Goal: Task Accomplishment & Management: Manage account settings

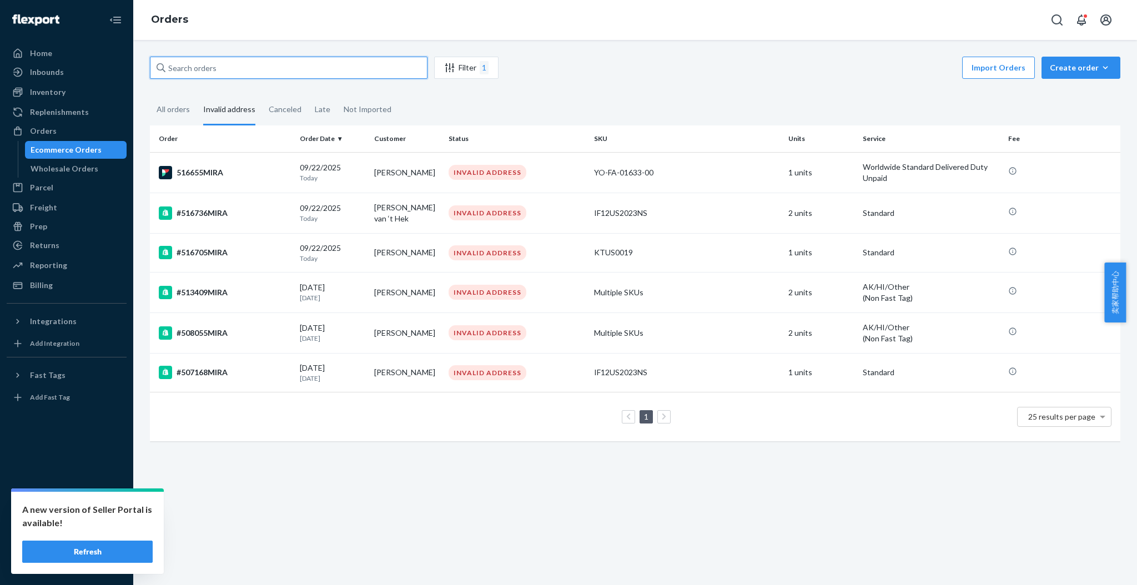
click at [225, 64] on input "text" at bounding box center [289, 68] width 278 height 22
paste input "516920MIRA"
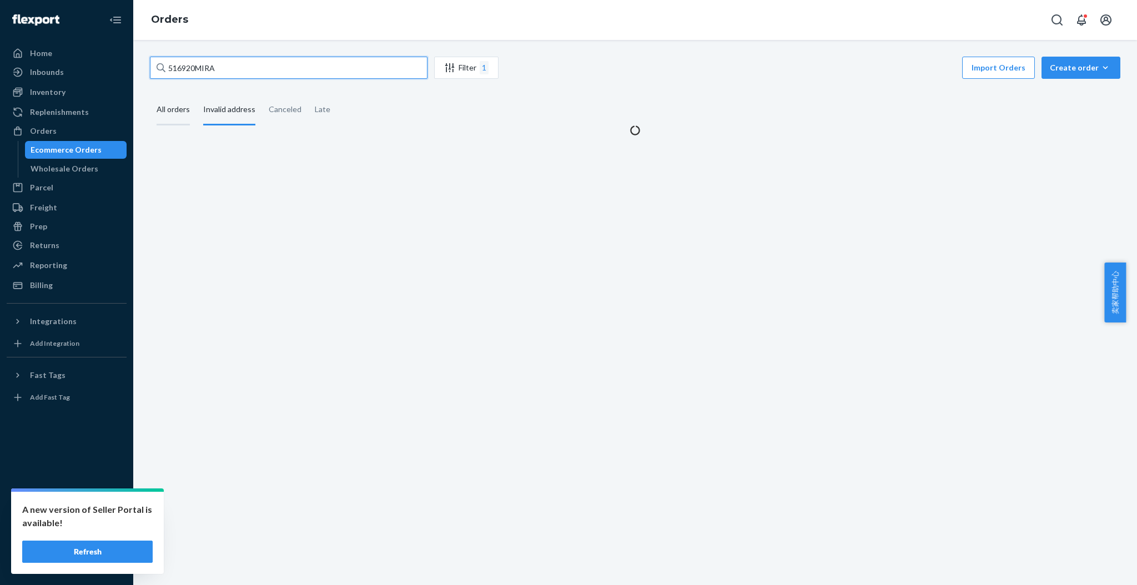
type input "516920MIRA"
click at [172, 108] on div "All orders" at bounding box center [173, 110] width 33 height 31
click at [150, 95] on input "All orders" at bounding box center [150, 95] width 0 height 0
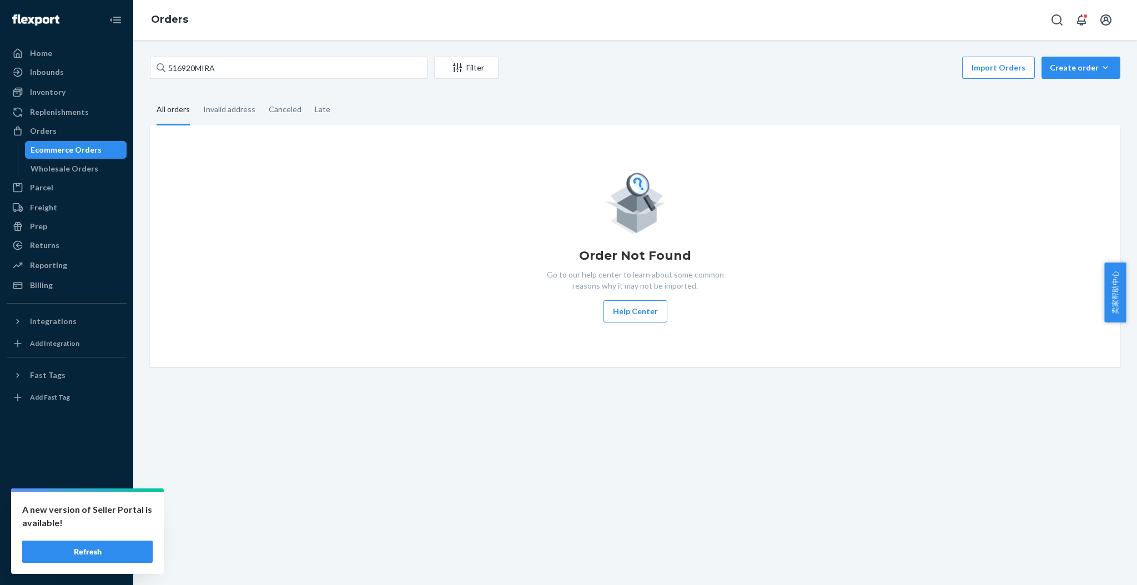
click at [172, 113] on div "All orders" at bounding box center [173, 110] width 33 height 31
click at [150, 95] on input "All orders" at bounding box center [150, 95] width 0 height 0
click at [131, 556] on button "Refresh" at bounding box center [87, 552] width 130 height 22
click at [99, 557] on button "Refresh" at bounding box center [87, 552] width 130 height 22
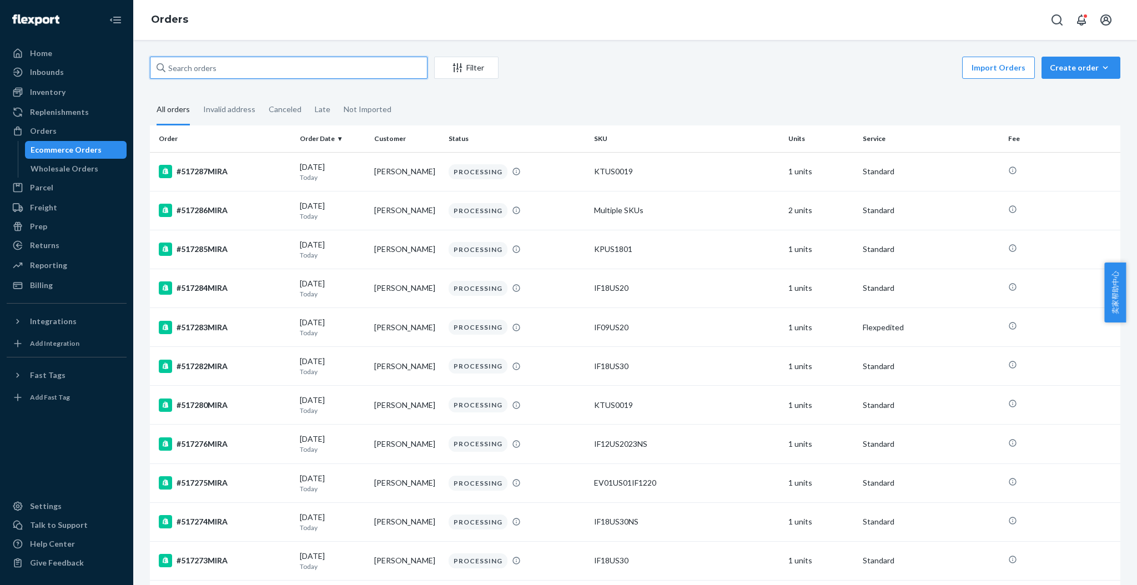
click at [198, 63] on input "text" at bounding box center [289, 68] width 278 height 22
paste input "516920MIRA"
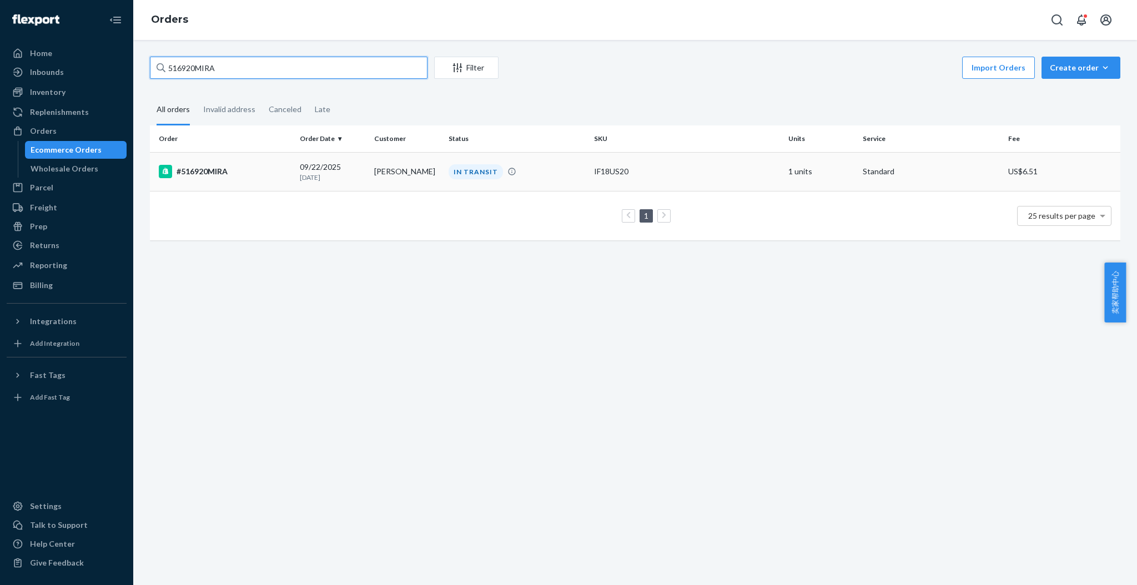
type input "516920MIRA"
click at [225, 174] on div "#516920MIRA" at bounding box center [225, 171] width 132 height 13
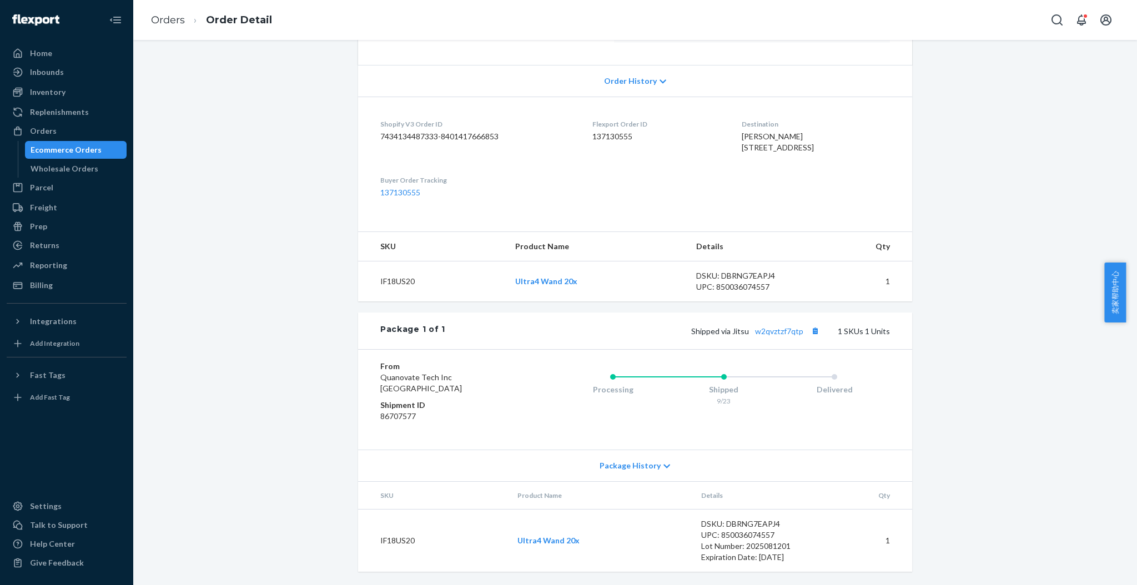
scroll to position [235, 0]
click at [778, 333] on link "w2qvztzf7qtp" at bounding box center [779, 330] width 48 height 9
click at [168, 14] on link "Orders" at bounding box center [168, 20] width 34 height 12
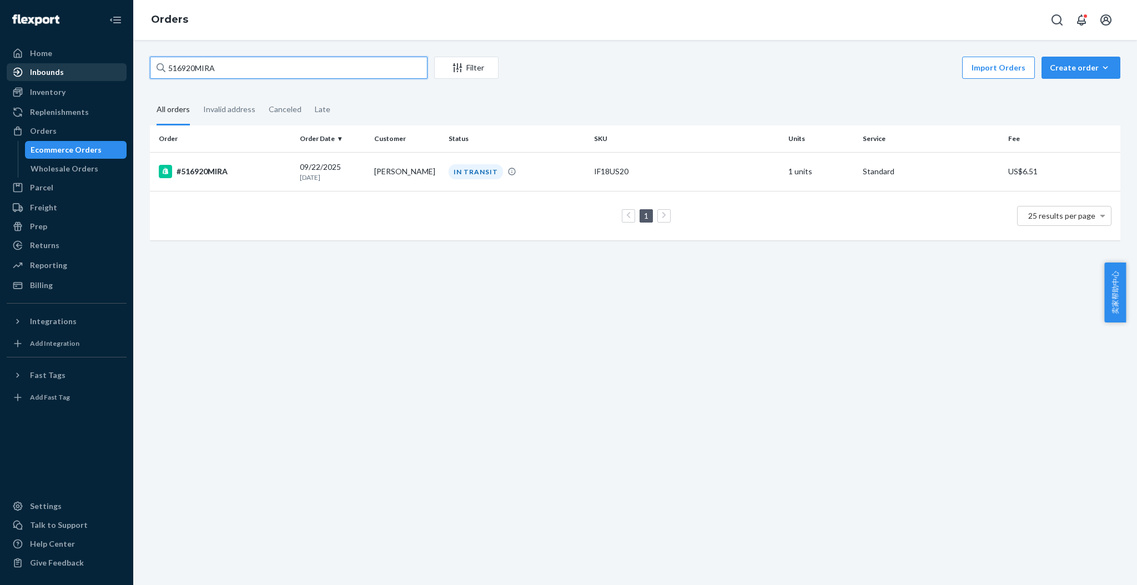
drag, startPoint x: 263, startPoint y: 68, endPoint x: 117, endPoint y: 79, distance: 147.0
click at [114, 79] on div "Home Inbounds Shipping Plans Problems Inventory Products Replenishments Orders …" at bounding box center [568, 292] width 1137 height 585
paste input "09138MIRA"
type input "509138MIRA"
click at [240, 167] on div "#509138MIRA" at bounding box center [225, 171] width 132 height 13
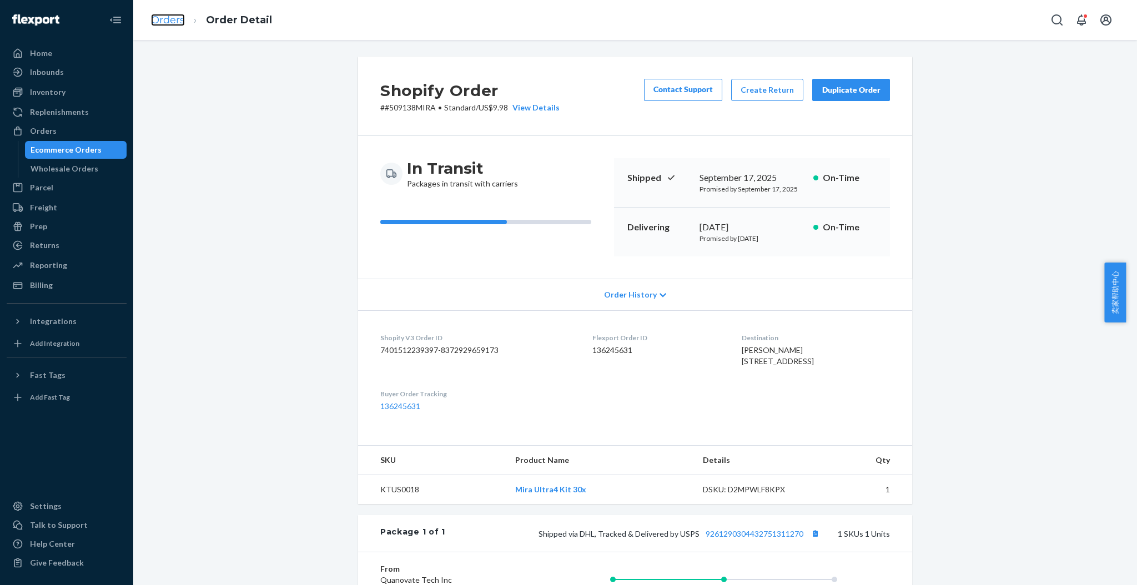
click at [169, 15] on link "Orders" at bounding box center [168, 20] width 34 height 12
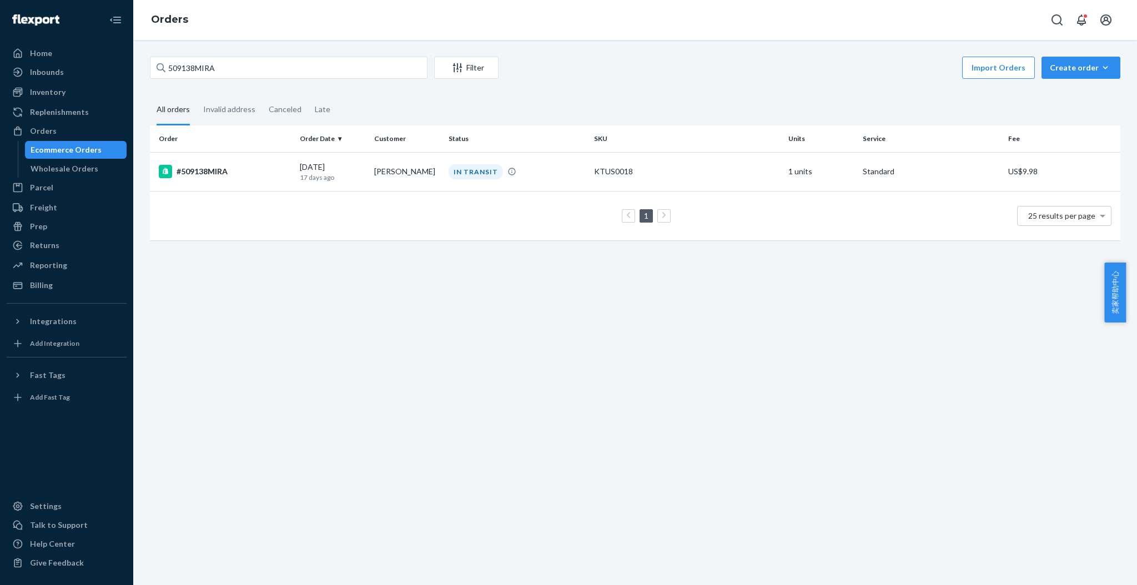
drag, startPoint x: 1060, startPoint y: 291, endPoint x: 957, endPoint y: 263, distance: 107.1
click at [1060, 291] on div "509138MIRA Filter Import Orders Create order Ecommerce order Removal order All …" at bounding box center [635, 312] width 1004 height 545
drag, startPoint x: 281, startPoint y: 69, endPoint x: 120, endPoint y: 68, distance: 161.0
click at [121, 68] on div "Home Inbounds Shipping Plans Problems Inventory Products Replenishments Orders …" at bounding box center [568, 292] width 1137 height 585
paste input "8055MIRA"
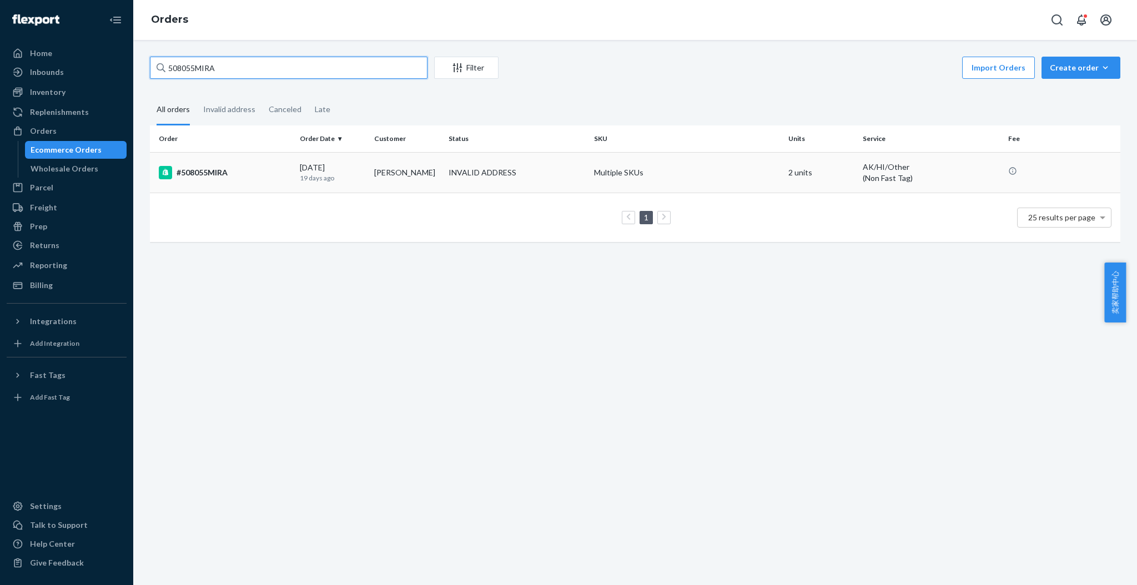
type input "508055MIRA"
click at [233, 174] on div "#508055MIRA" at bounding box center [225, 172] width 132 height 13
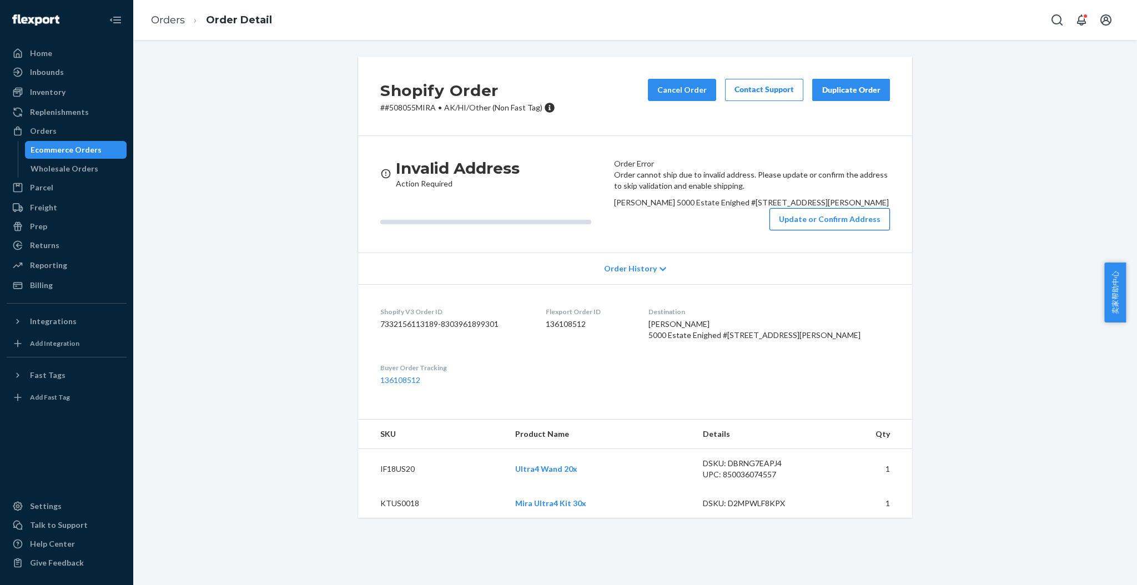
click at [792, 230] on button "Update or Confirm Address" at bounding box center [830, 219] width 120 height 22
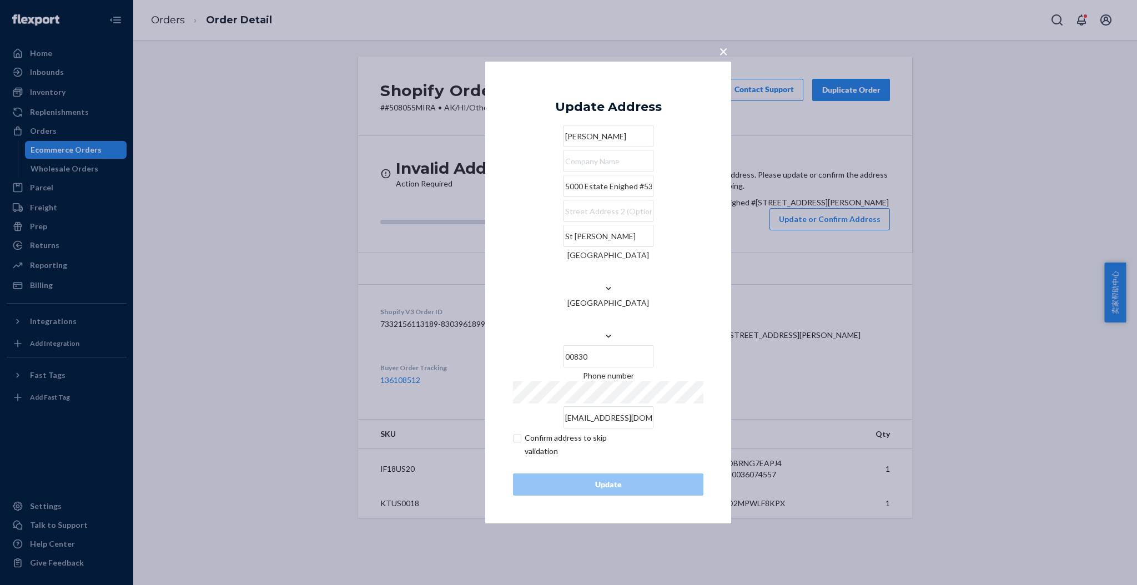
click at [564, 222] on input "text" at bounding box center [609, 211] width 90 height 22
paste input "Cruz Bay"
type input "Cruz Bay"
click at [652, 474] on button "Update" at bounding box center [608, 485] width 190 height 22
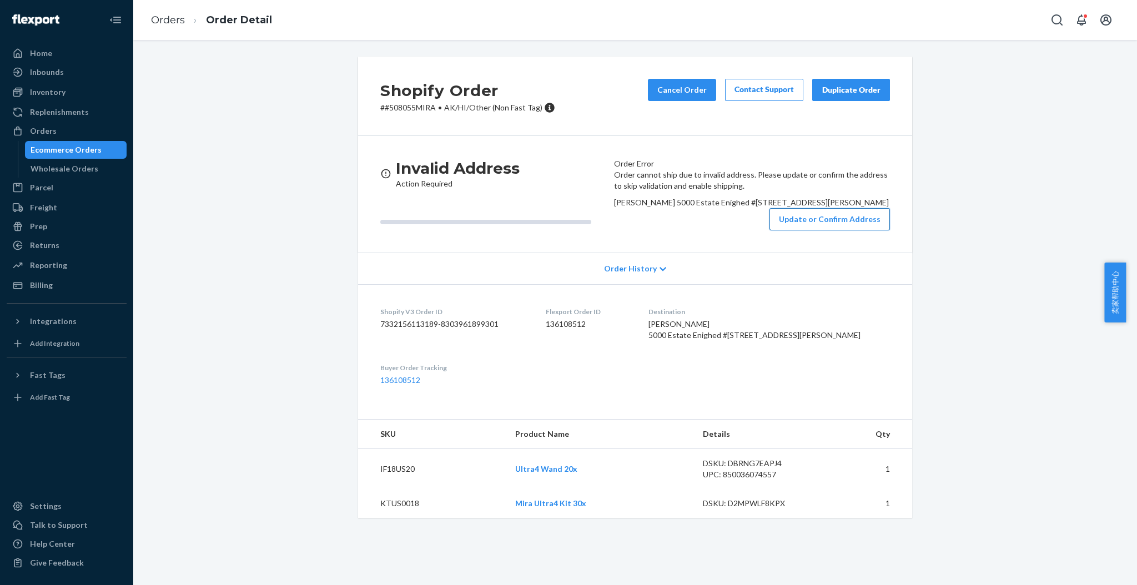
click at [800, 230] on button "Update or Confirm Address" at bounding box center [830, 219] width 120 height 22
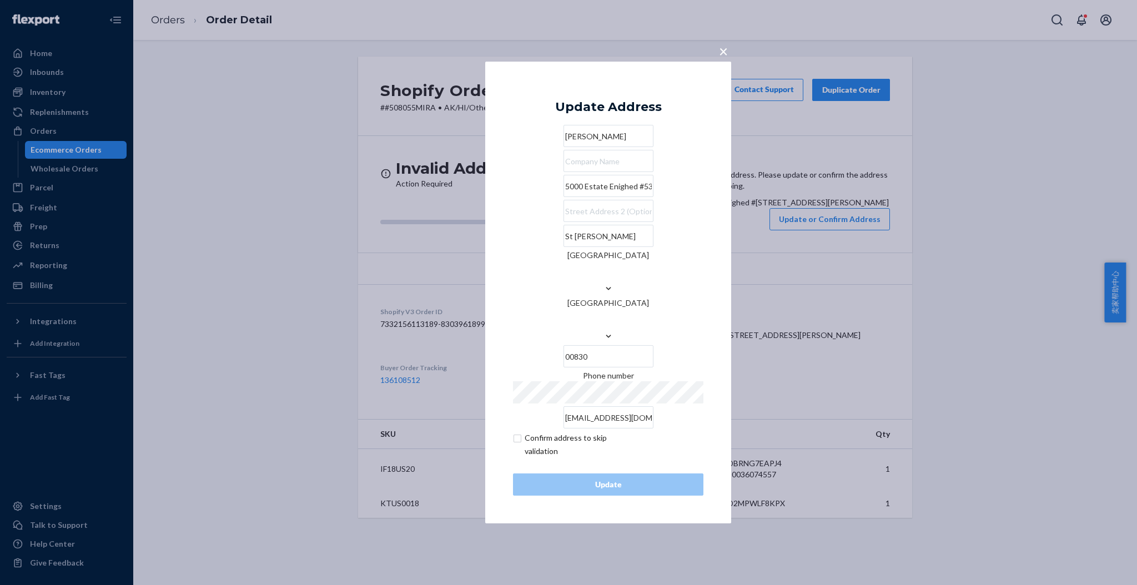
click at [633, 197] on input "5000 Estate Enighed #530" at bounding box center [609, 186] width 90 height 22
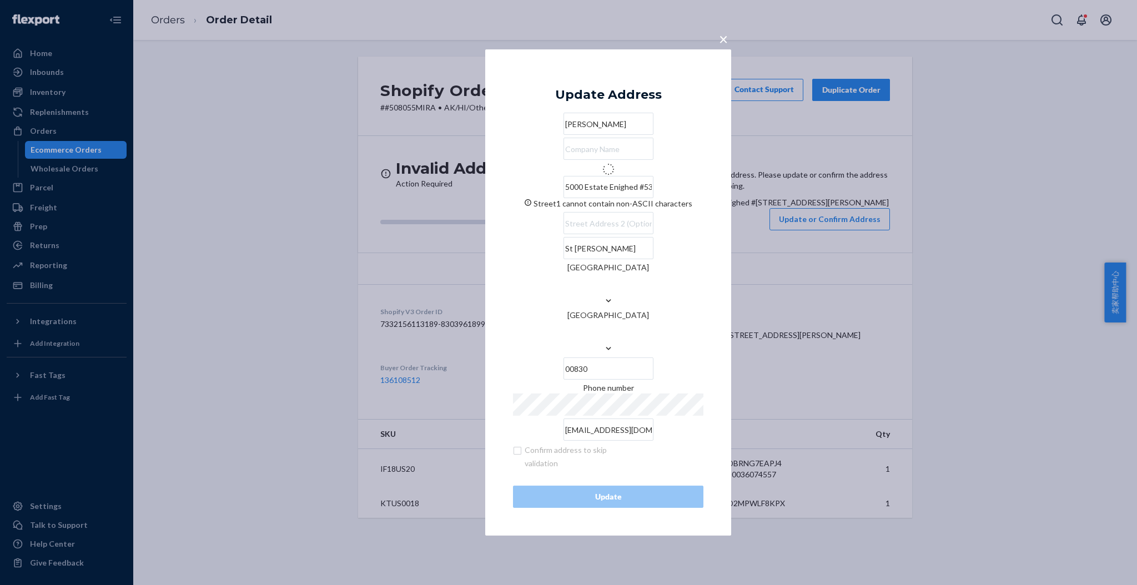
type input "N Shore Rd"
type input "Cruz Bay"
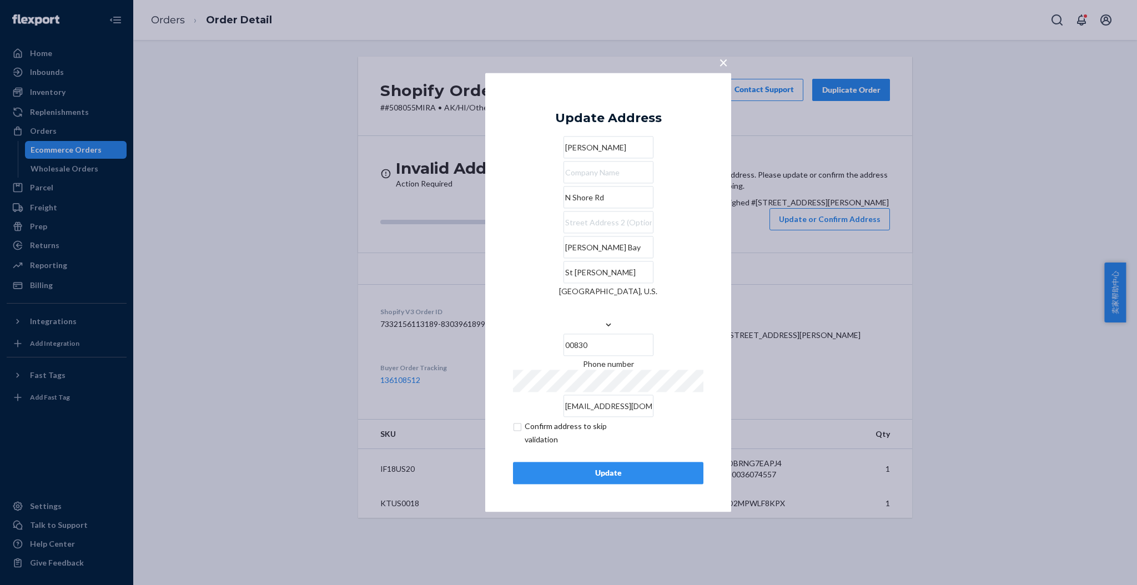
click at [582, 209] on input "N Shore Rd" at bounding box center [609, 198] width 90 height 22
click at [727, 72] on span "×" at bounding box center [723, 62] width 9 height 19
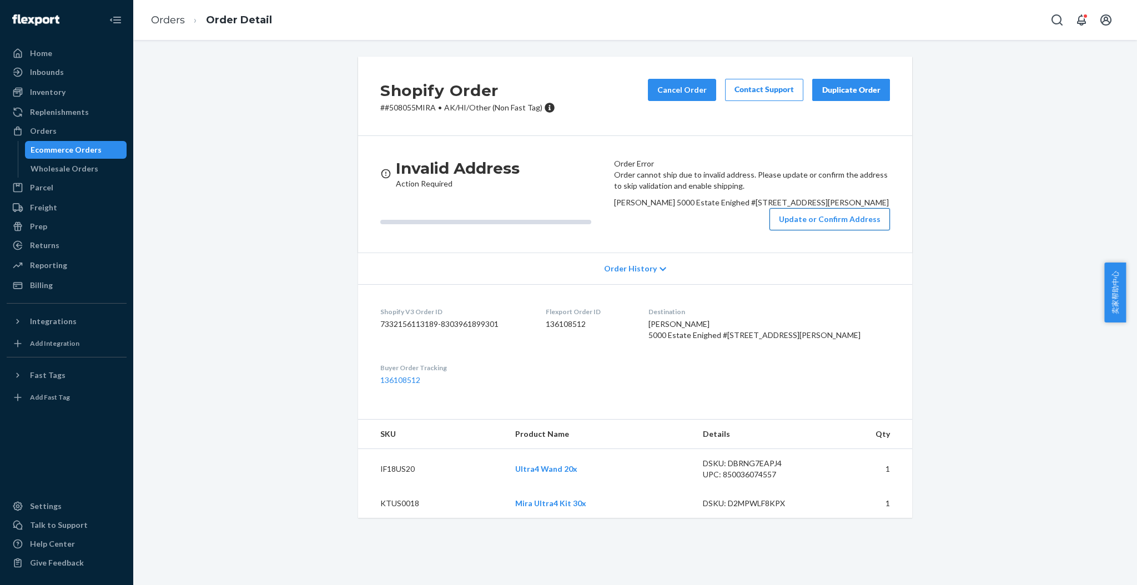
click at [803, 230] on button "Update or Confirm Address" at bounding box center [830, 219] width 120 height 22
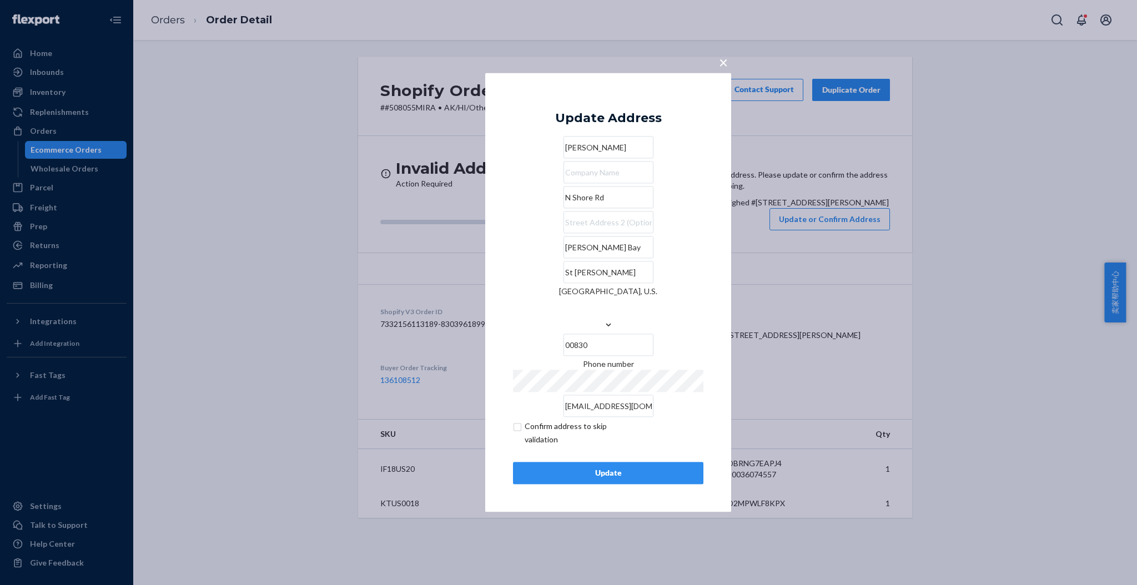
drag, startPoint x: 588, startPoint y: 220, endPoint x: 421, endPoint y: 220, distance: 167.1
click at [421, 220] on div "× Update Address Sabrina Castle N Shore Rd Cruz Bay St John Virgin Islands, U.S…" at bounding box center [568, 292] width 1137 height 585
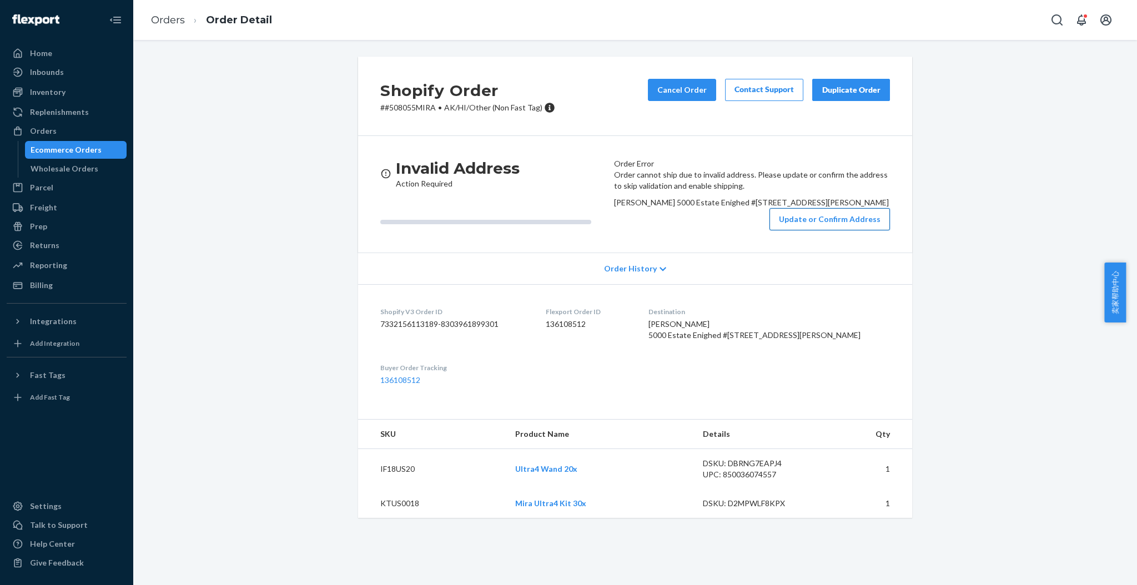
click at [803, 230] on button "Update or Confirm Address" at bounding box center [830, 219] width 120 height 22
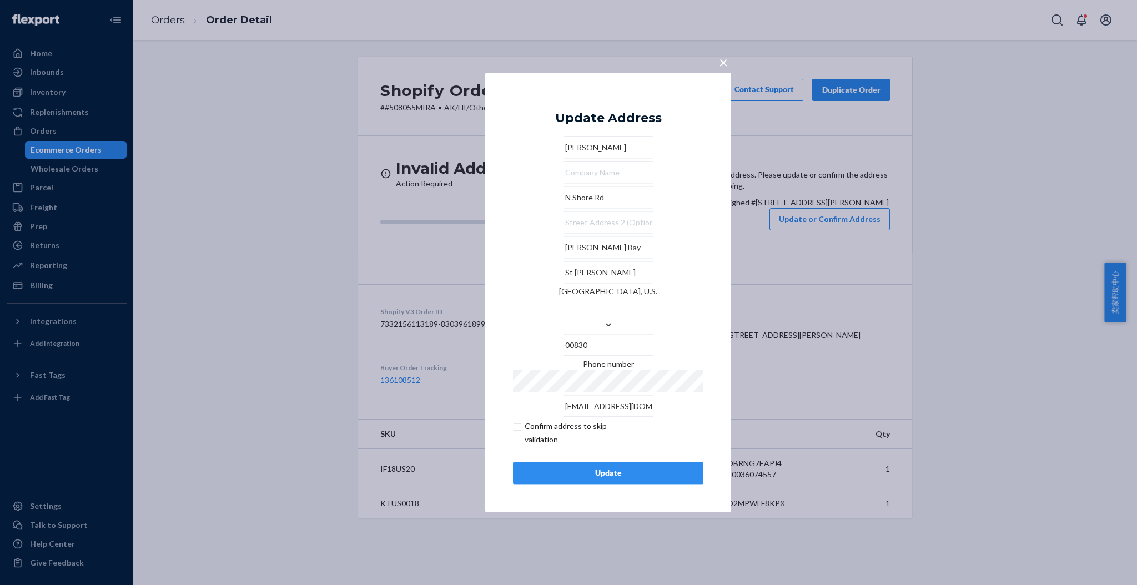
drag, startPoint x: 580, startPoint y: 227, endPoint x: 515, endPoint y: 227, distance: 65.0
click at [564, 209] on input "N Shore Rd" at bounding box center [609, 198] width 90 height 22
paste input "Cruz Bay"
drag, startPoint x: 553, startPoint y: 225, endPoint x: 519, endPoint y: 223, distance: 33.9
click at [564, 209] on input "Cruz Bay" at bounding box center [609, 198] width 90 height 22
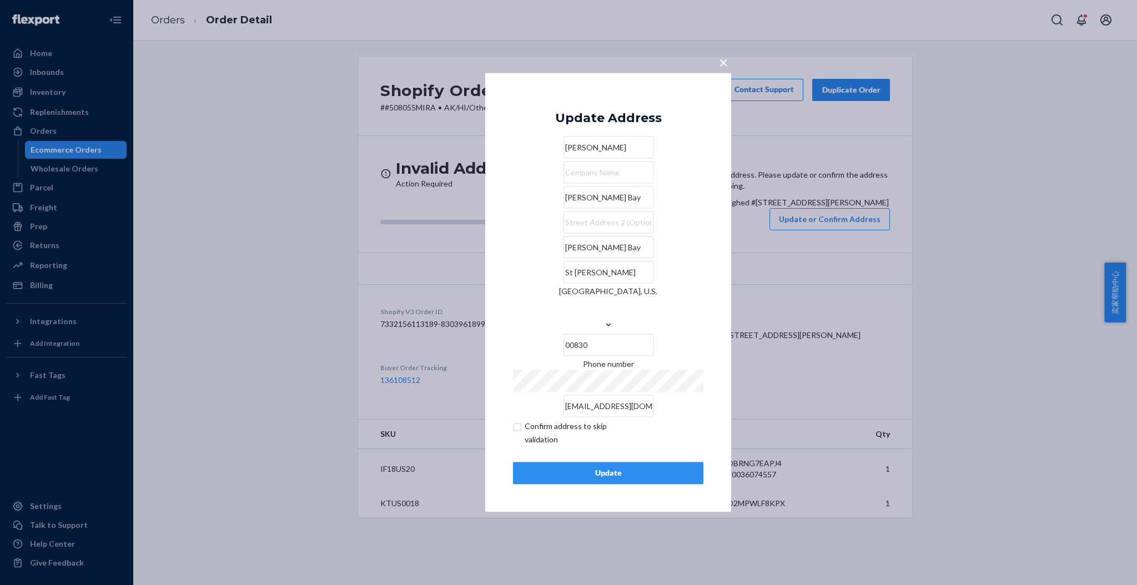
paste input "5000 Estate Enighed #530 St. John, VI 00830"
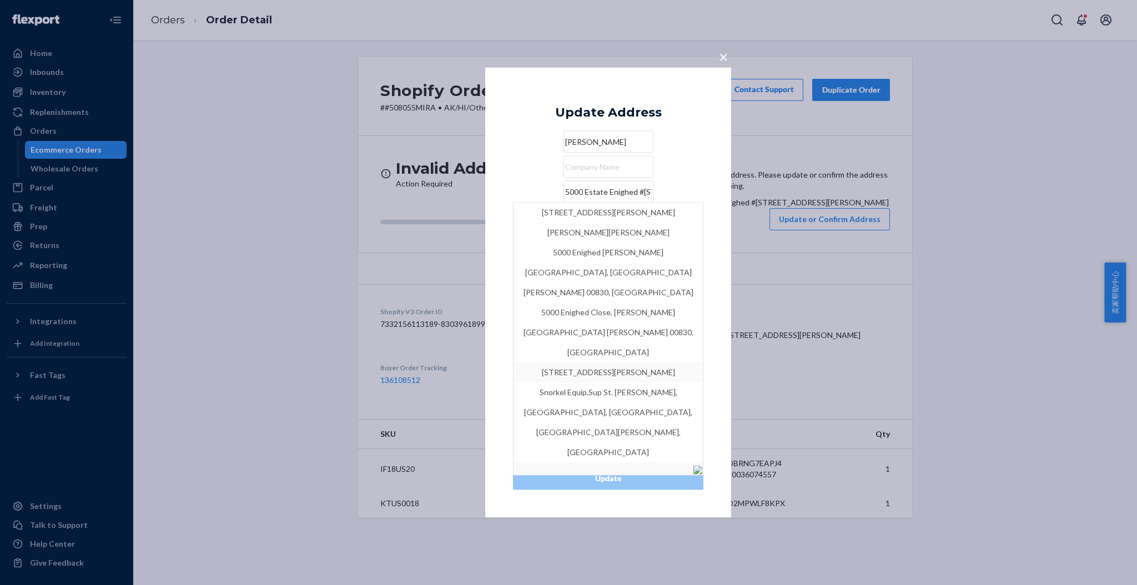
type input "5000 Estate Enighed #530 St. John, VI 00830"
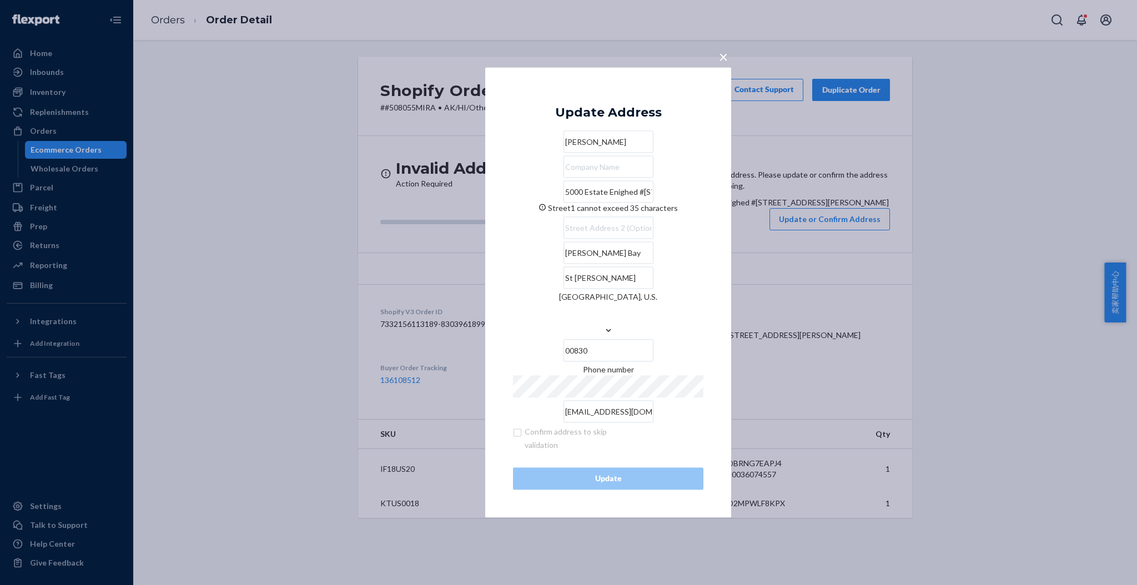
drag, startPoint x: 687, startPoint y: 216, endPoint x: 512, endPoint y: 207, distance: 175.1
click at [512, 207] on div "× Update Address Sabrina Castle 5000 Estate Enighed #530 St. John, VI 00830 Str…" at bounding box center [608, 292] width 246 height 450
paste input "5000 Estate Enighed #530 St. John, VI 00830"
type input "5000 Estate Enighed #530 St. John, VI 00830"
drag, startPoint x: 676, startPoint y: 211, endPoint x: 363, endPoint y: 209, distance: 313.7
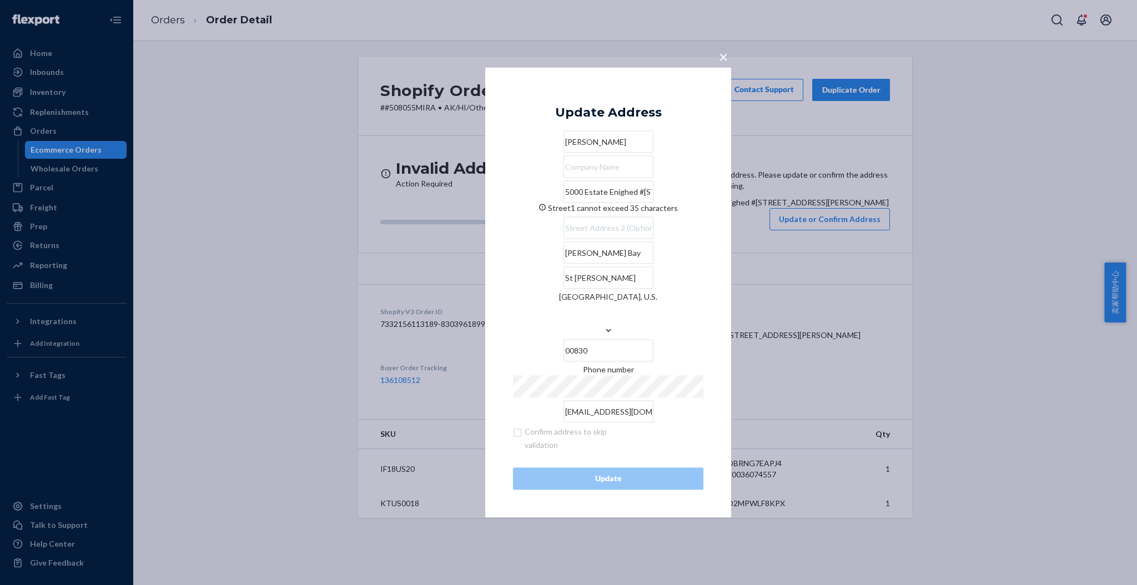
click at [363, 209] on div "× Update Address Sabrina Castle 5000 Estate Enighed #530 St. John, VI 00830 Str…" at bounding box center [568, 292] width 1137 height 585
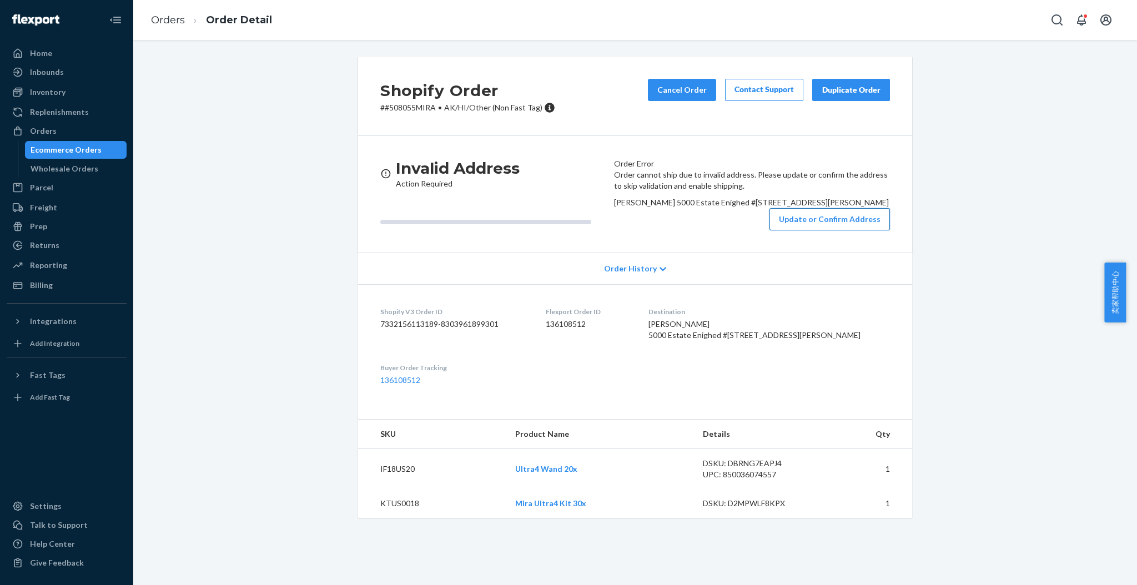
click at [796, 230] on button "Update or Confirm Address" at bounding box center [830, 219] width 120 height 22
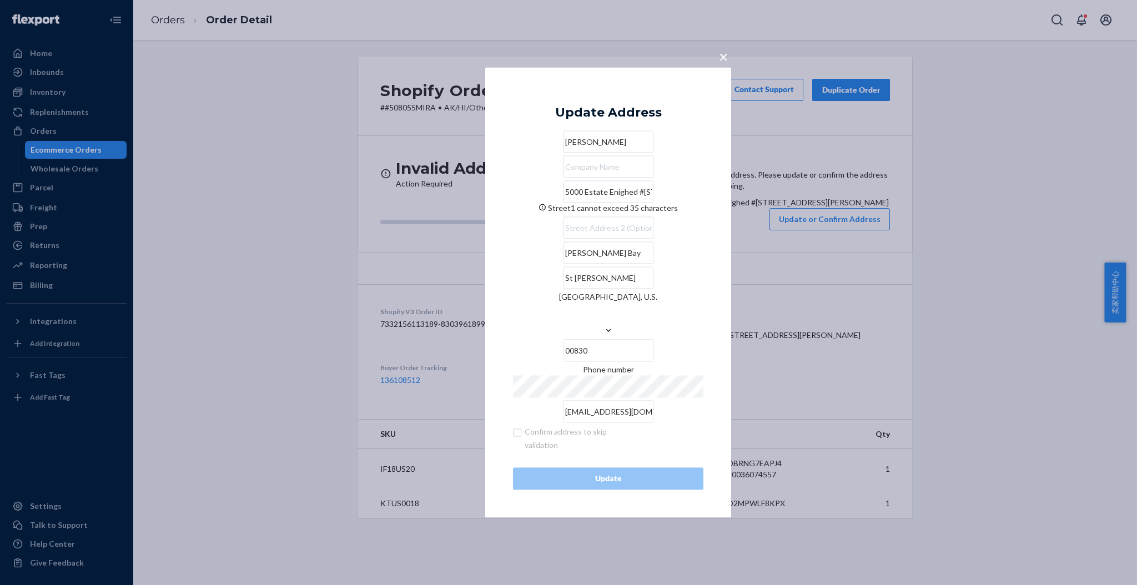
drag, startPoint x: 688, startPoint y: 209, endPoint x: 485, endPoint y: 213, distance: 203.8
click at [485, 213] on div "× Update Address Sabrina Castle 5000 Estate Enighed #530 St. John, VI 00830 Str…" at bounding box center [608, 292] width 246 height 450
paste input "5000 Estate Enighed #210, Cruz Bay, St John 00830美属维尔京群岛"
click at [564, 203] on input "5000 Estate Enighed #210, Cruz Bay, St John 00830美属维尔京群岛" at bounding box center [609, 192] width 90 height 22
paste input "St. John"
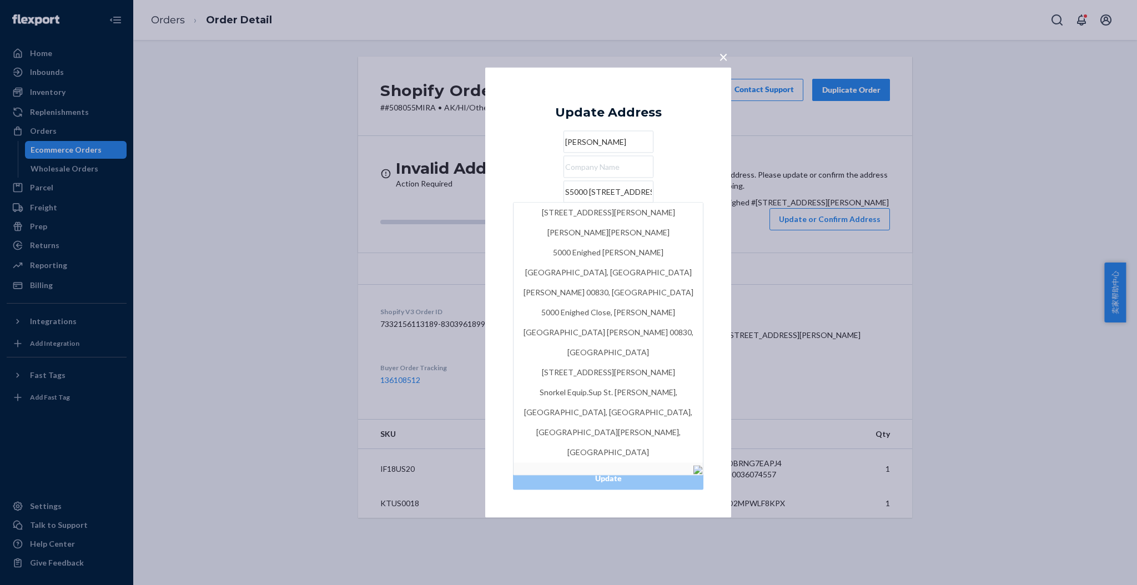
type input "5000 Estate Enighed #210, Cruz Bay, St John 00830美属维尔京群岛"
click at [723, 62] on span "×" at bounding box center [723, 56] width 9 height 19
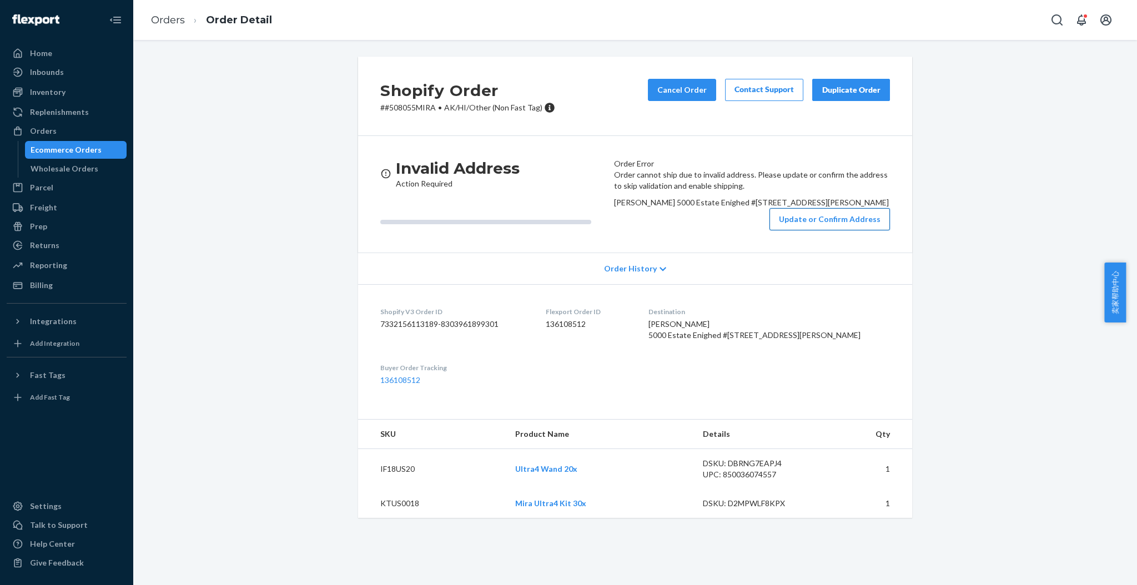
click at [780, 230] on button "Update or Confirm Address" at bounding box center [830, 219] width 120 height 22
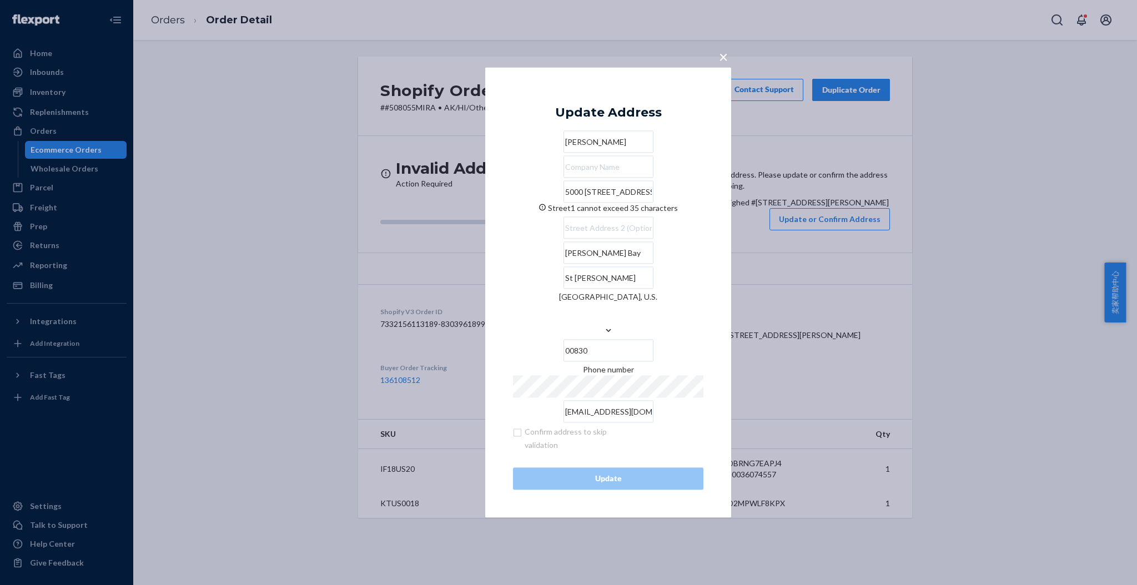
scroll to position [0, 69]
drag, startPoint x: 520, startPoint y: 209, endPoint x: 803, endPoint y: 222, distance: 282.9
click at [803, 222] on div "× Update Address Sabrina Castle 5000 Estate Enighed #210, Cruz Bay, St John 008…" at bounding box center [568, 292] width 1137 height 585
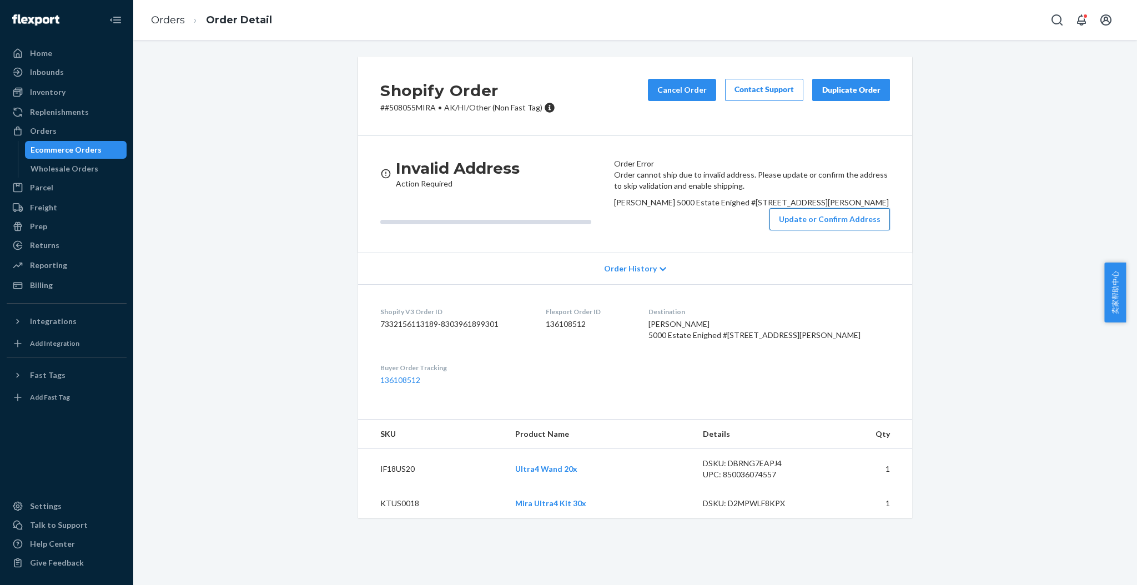
click at [795, 230] on button "Update or Confirm Address" at bounding box center [830, 219] width 120 height 22
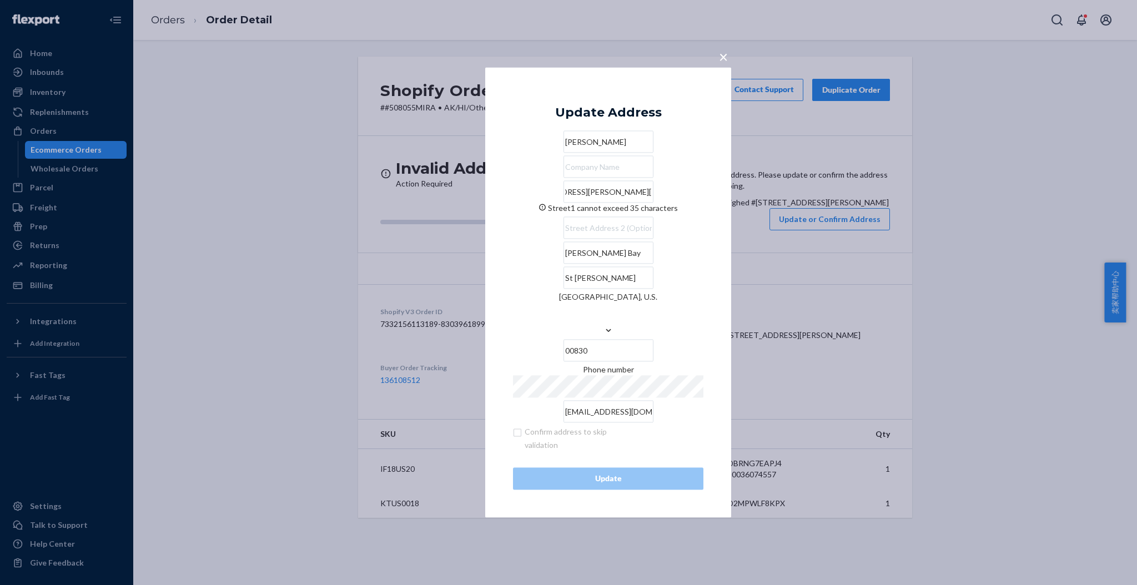
drag, startPoint x: 519, startPoint y: 213, endPoint x: 709, endPoint y: 238, distance: 191.6
click at [709, 238] on div "× Update Address Sabrina Castle 5000 Estate Enighed #210, Cruz Bay, St John 008…" at bounding box center [608, 292] width 246 height 450
paste input "5000 Estate Enighed #530 St. John, VI 00830"
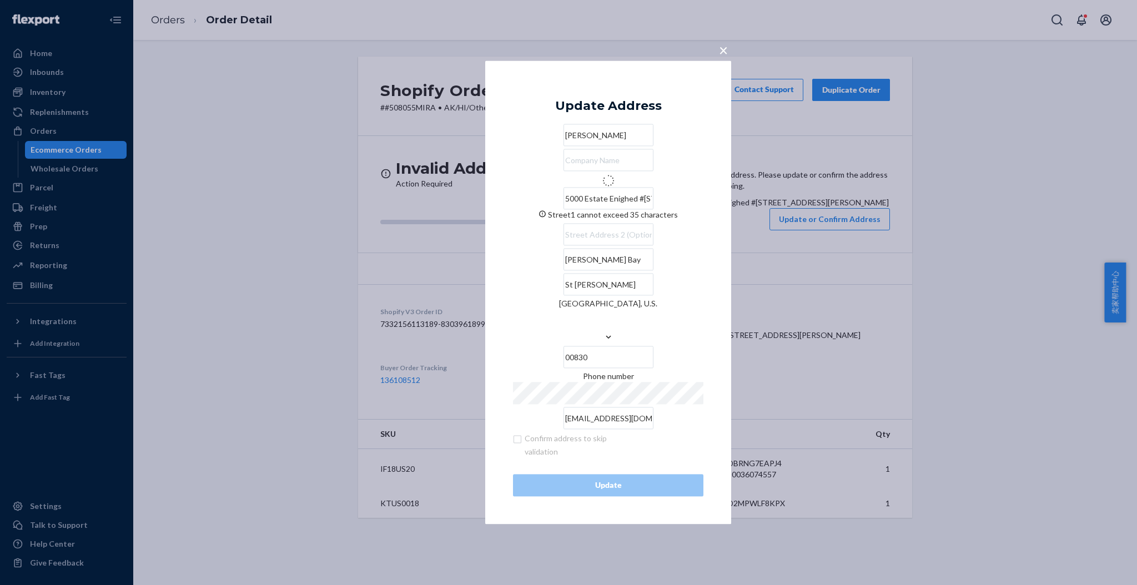
type input "Enighed Ln"
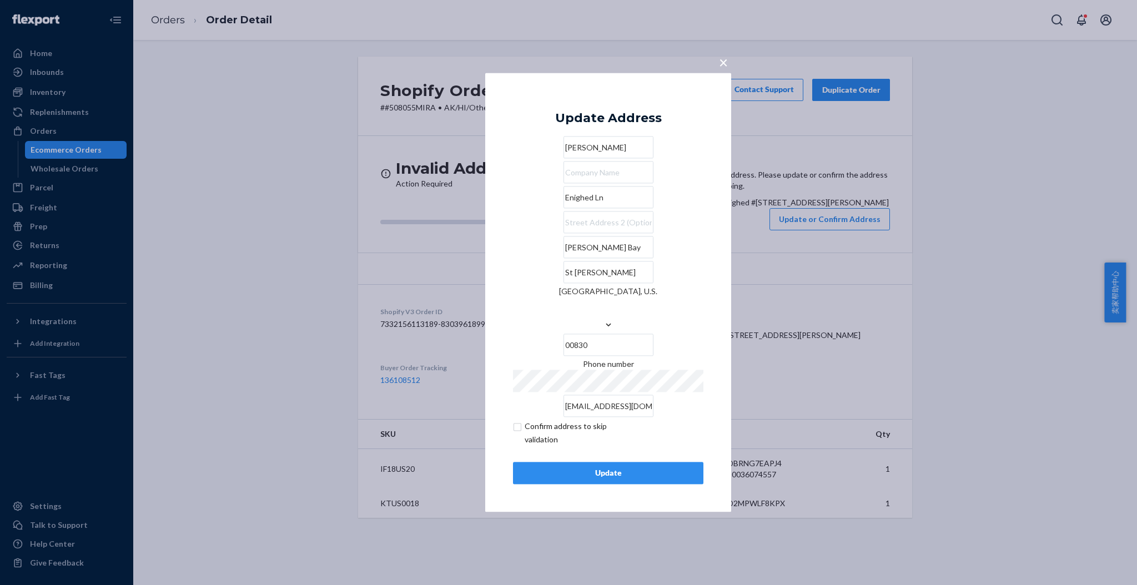
drag, startPoint x: 582, startPoint y: 220, endPoint x: 478, endPoint y: 220, distance: 103.8
click at [478, 220] on div "× Update Address Sabrina Castle Enighed Ln Cruz Bay St John Virgin Islands, U.S…" at bounding box center [568, 292] width 1137 height 585
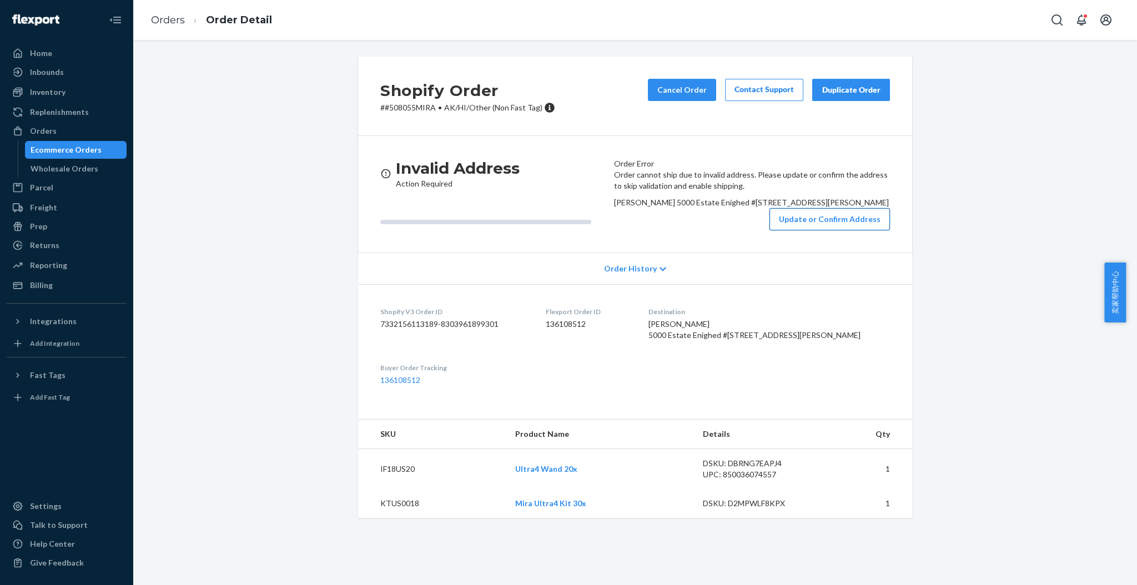
click at [841, 230] on button "Update or Confirm Address" at bounding box center [830, 219] width 120 height 22
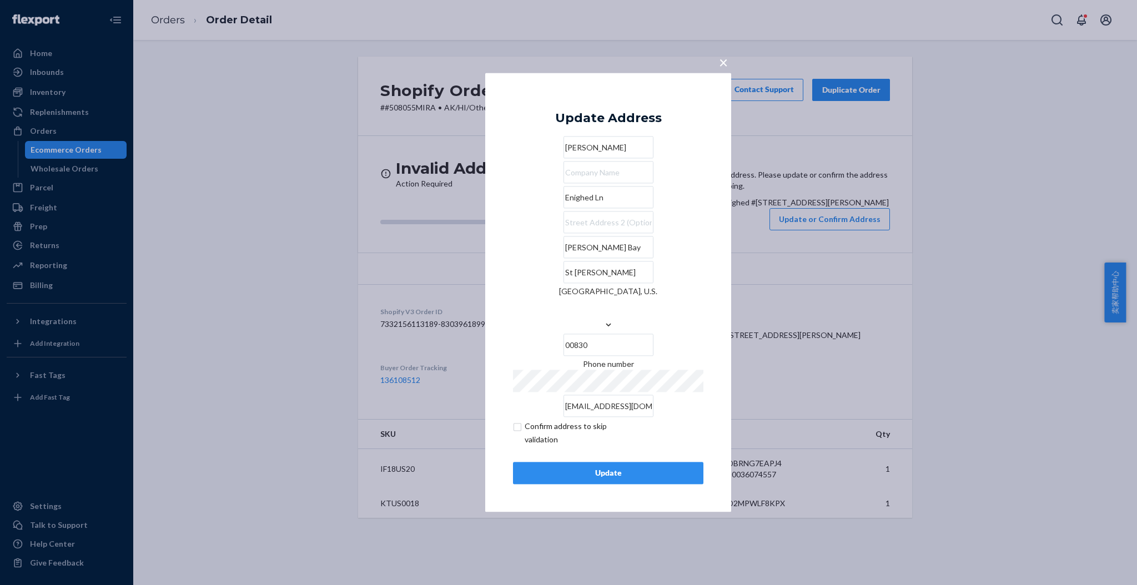
drag, startPoint x: 594, startPoint y: 157, endPoint x: 491, endPoint y: 151, distance: 102.9
click at [491, 151] on div "× Update Address Sabrina Castle Enighed Ln Cruz Bay St John Virgin Islands, U.S…" at bounding box center [608, 292] width 246 height 439
click at [564, 209] on input "Enighed Ln" at bounding box center [609, 198] width 90 height 22
drag, startPoint x: 565, startPoint y: 219, endPoint x: 492, endPoint y: 219, distance: 72.2
click at [493, 219] on div "× Update Address Sabrina Castle Enighed Ln Cruz Bay St John Virgin Islands, U.S…" at bounding box center [608, 292] width 246 height 439
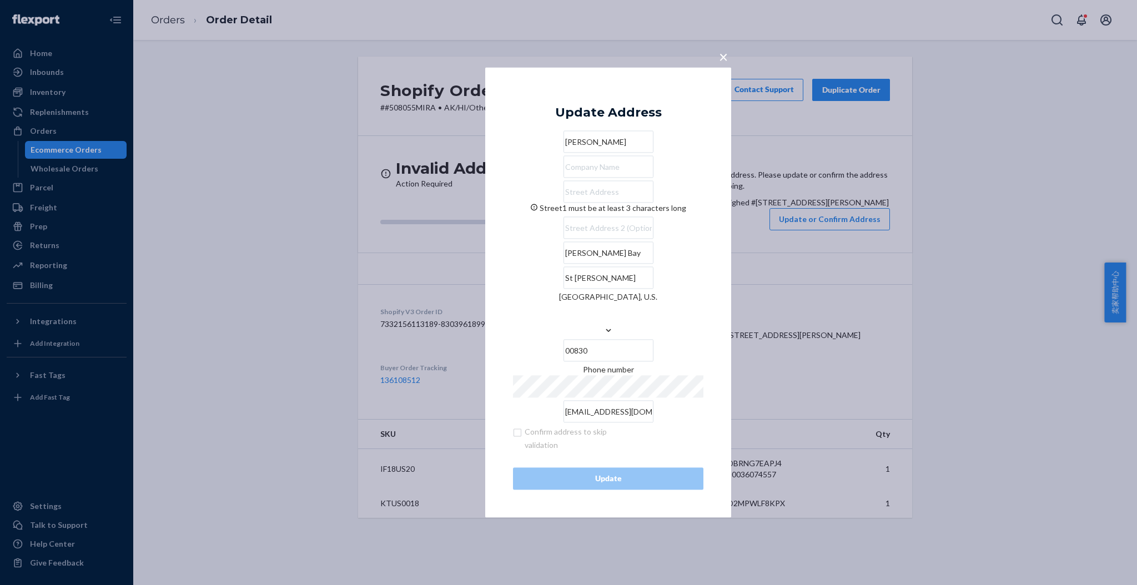
paste input "5000 Estate Enighed #530 St. John, VI 00830"
click at [653, 203] on input "5000 Estate Enighed #530 St. John, VI 00830" at bounding box center [609, 192] width 90 height 22
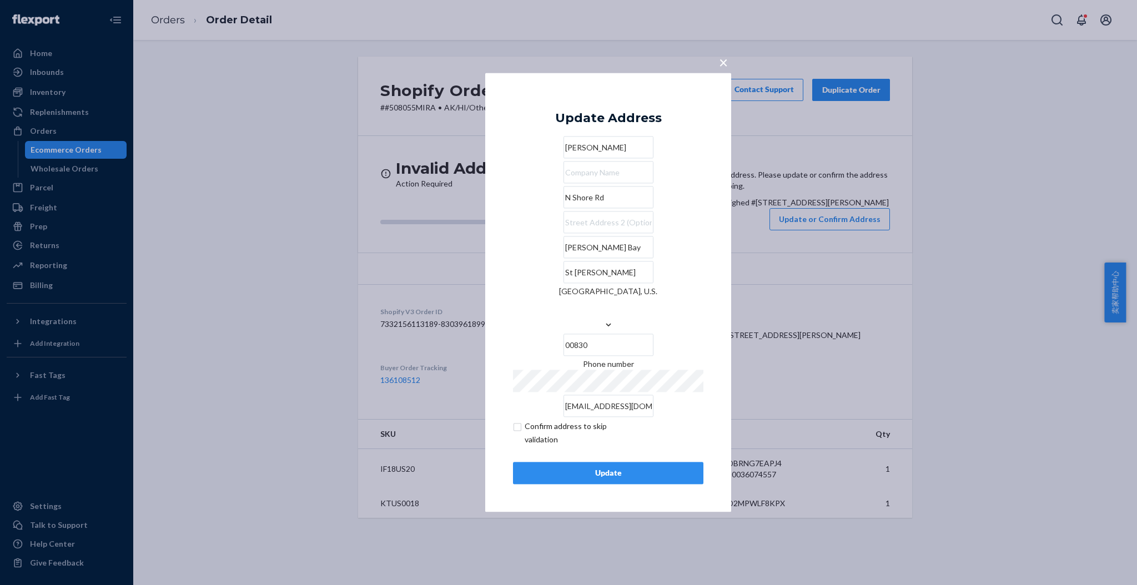
click at [595, 209] on input "N Shore Rd" at bounding box center [609, 198] width 90 height 22
drag, startPoint x: 595, startPoint y: 214, endPoint x: 517, endPoint y: 214, distance: 77.7
click at [564, 209] on input "N Shore Rd" at bounding box center [609, 198] width 90 height 22
paste input "5000 Estate Enighed #530 St. John, VI 00830"
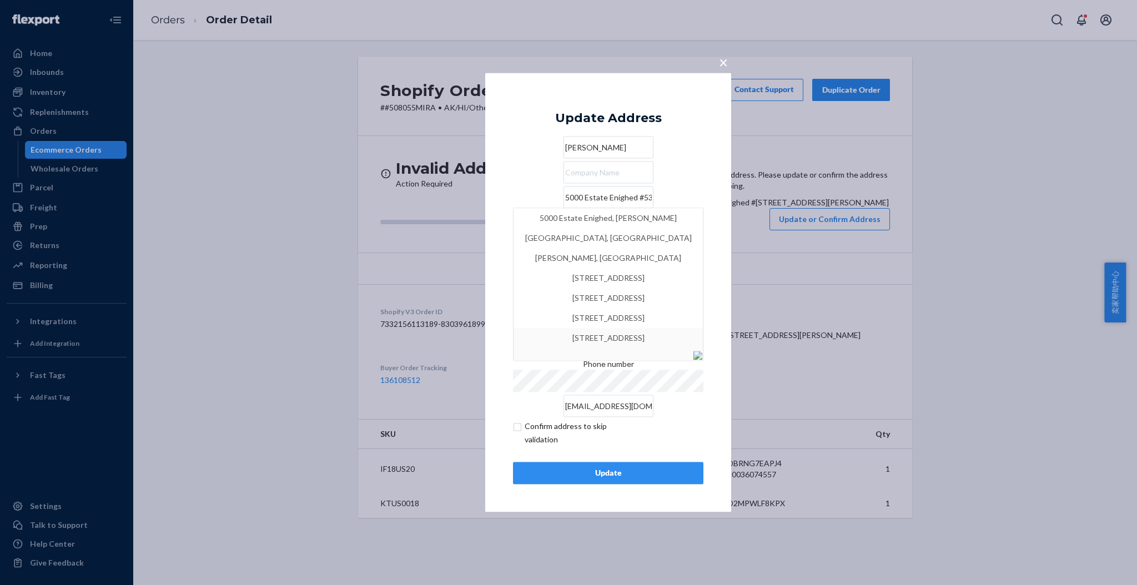
type input "5000 Estate Enighed #530"
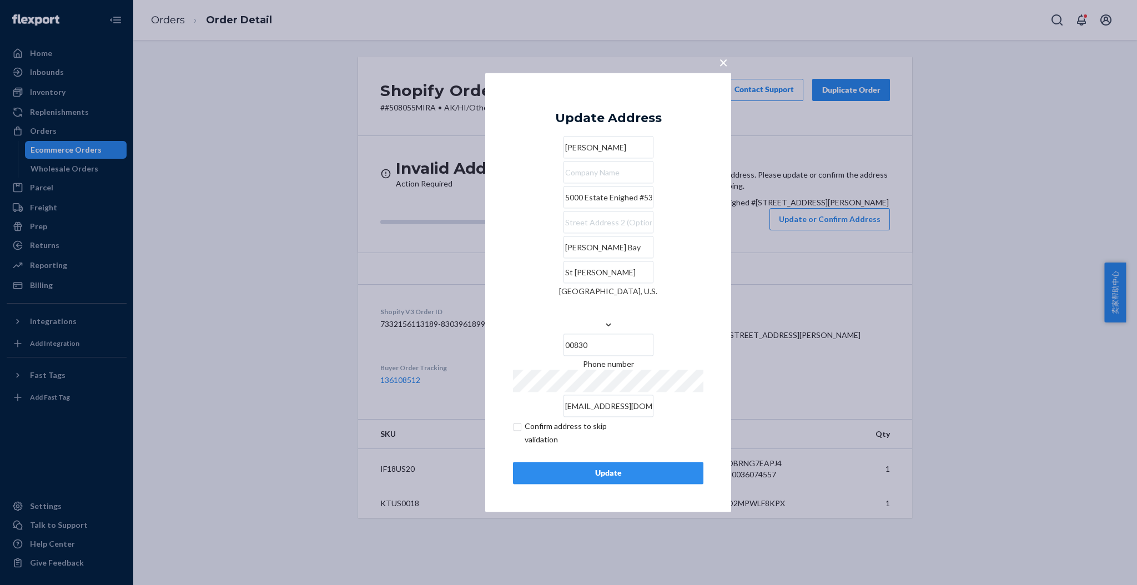
click at [717, 150] on div "× Update Address Sabrina Castle 5000 Estate Enighed #530 Cruz Bay St John Virgi…" at bounding box center [608, 292] width 246 height 439
click at [516, 420] on input "checkbox" at bounding box center [577, 433] width 129 height 27
checkbox input "true"
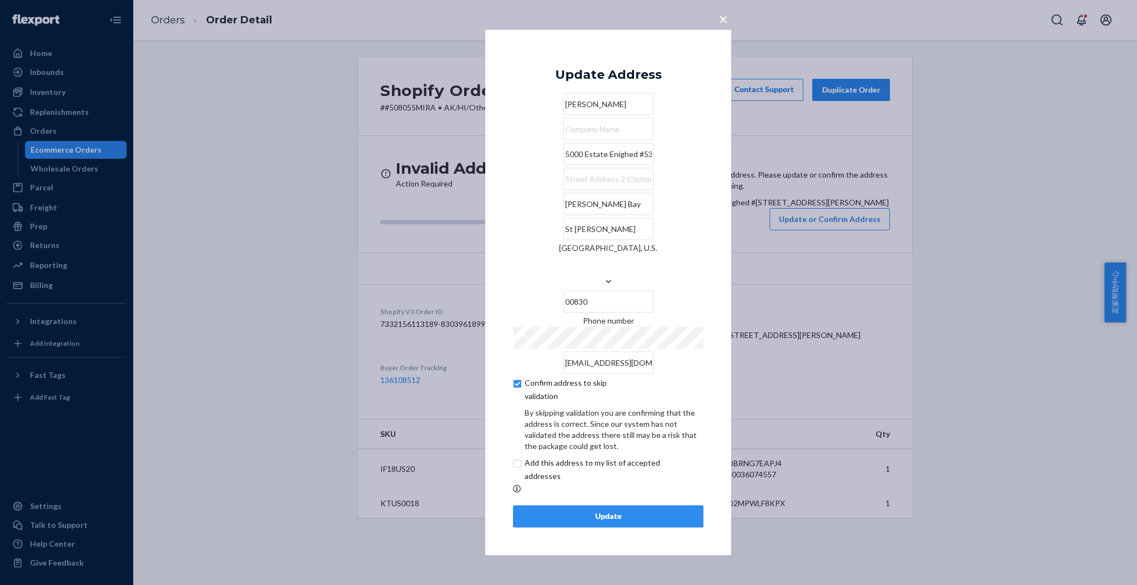
click at [610, 511] on div "Update" at bounding box center [608, 516] width 172 height 11
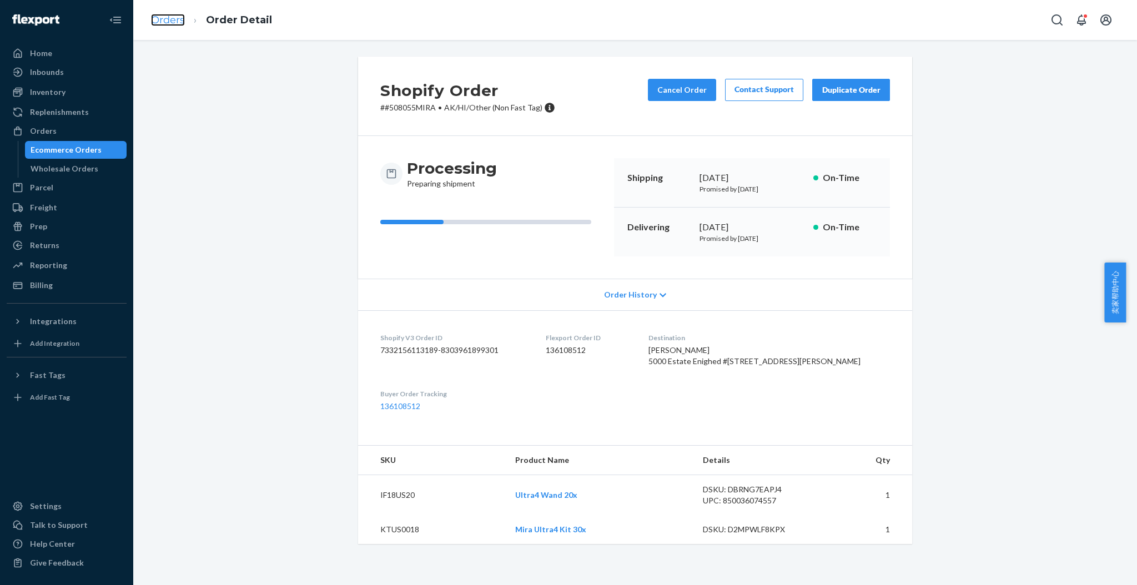
click at [182, 25] on link "Orders" at bounding box center [168, 20] width 34 height 12
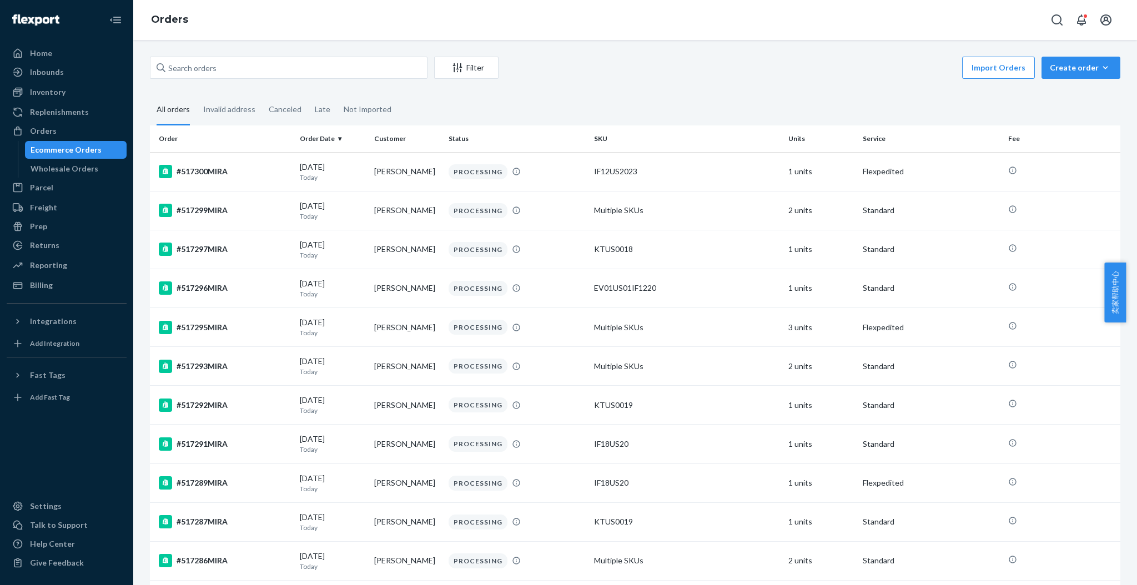
click at [1000, 100] on fieldset "All orders Invalid address Canceled Late Not Imported" at bounding box center [635, 110] width 971 height 31
click at [233, 70] on input "text" at bounding box center [289, 68] width 278 height 22
paste input "508055MIRA"
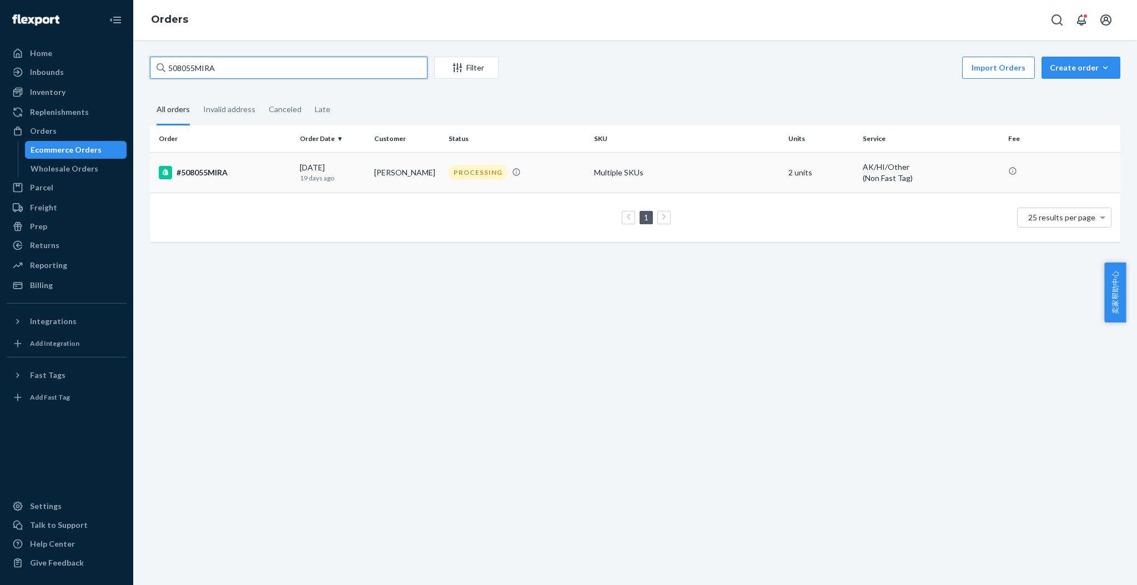
type input "508055MIRA"
click at [193, 167] on div "#508055MIRA" at bounding box center [225, 172] width 132 height 13
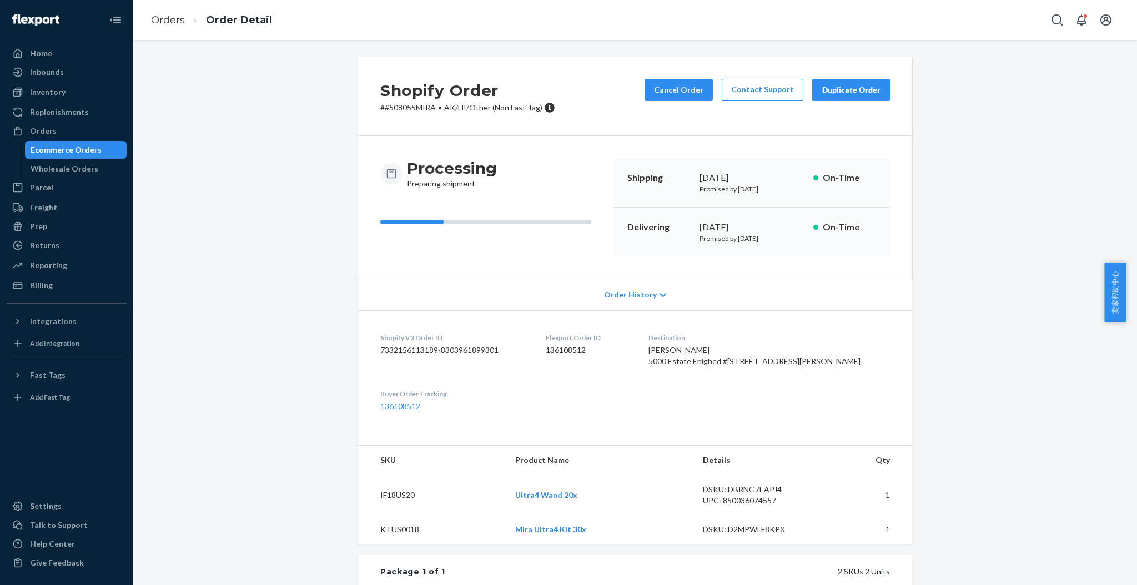
scroll to position [74, 0]
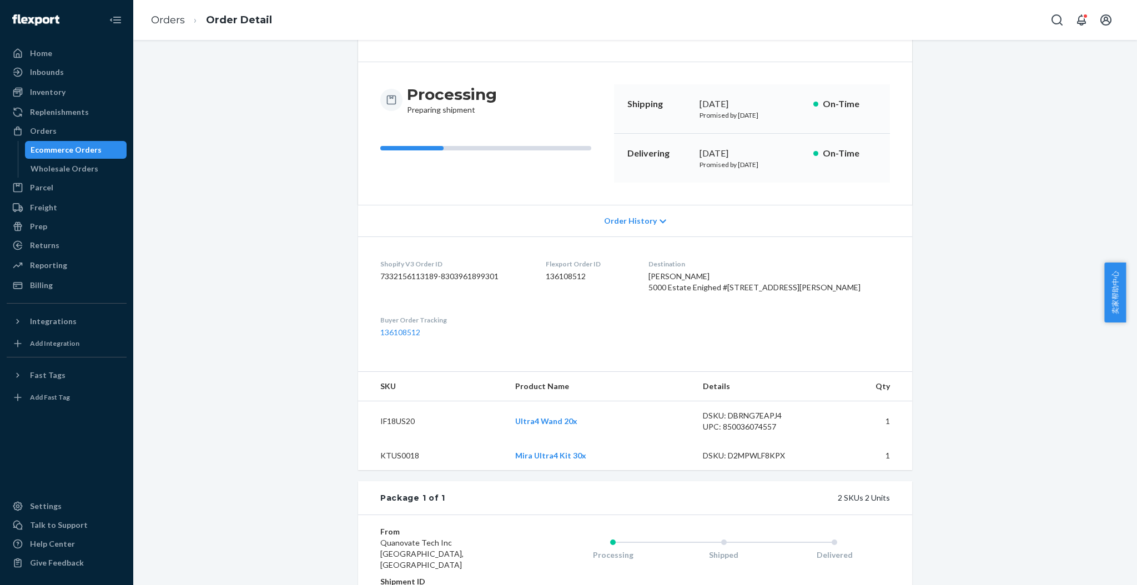
click at [1066, 224] on div "Shopify Order # #508055MIRA • AK/HI/Other (Non Fast Tag) Cancel Order Contact S…" at bounding box center [635, 360] width 987 height 754
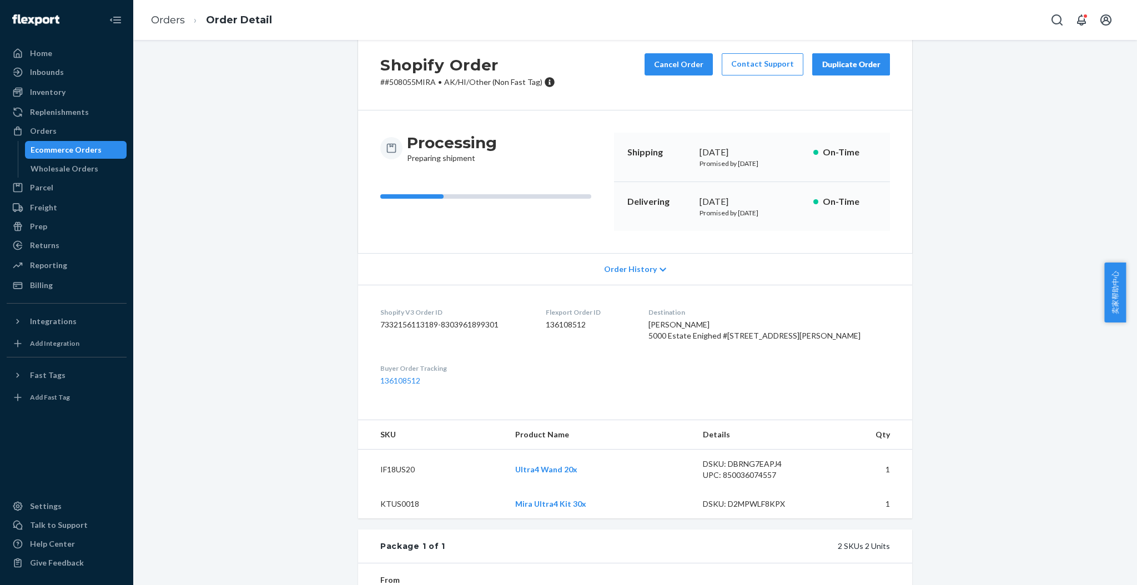
scroll to position [0, 0]
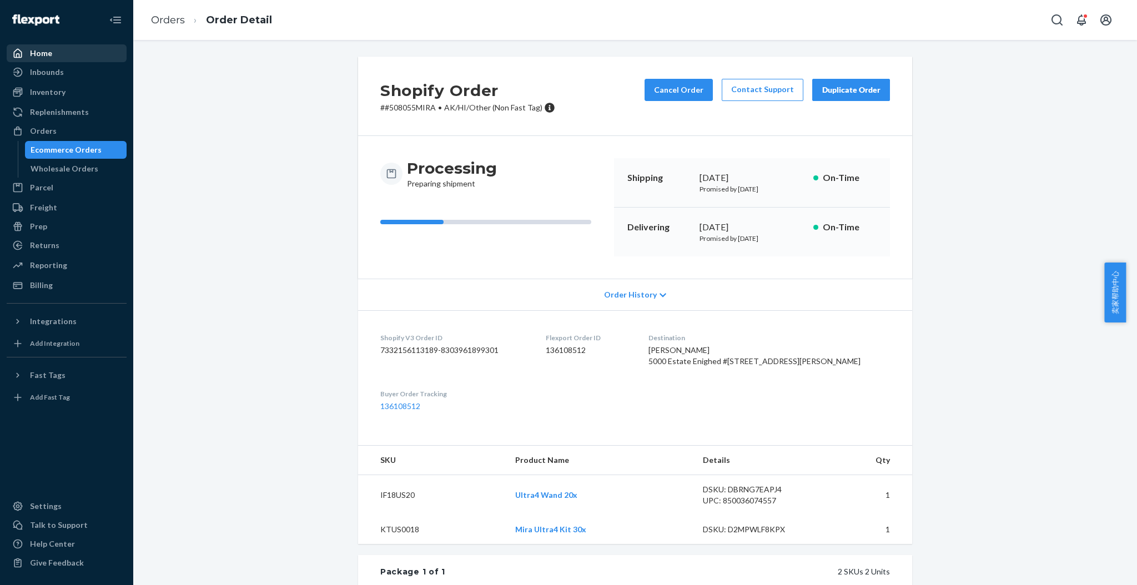
click at [32, 52] on div "Home" at bounding box center [41, 53] width 22 height 11
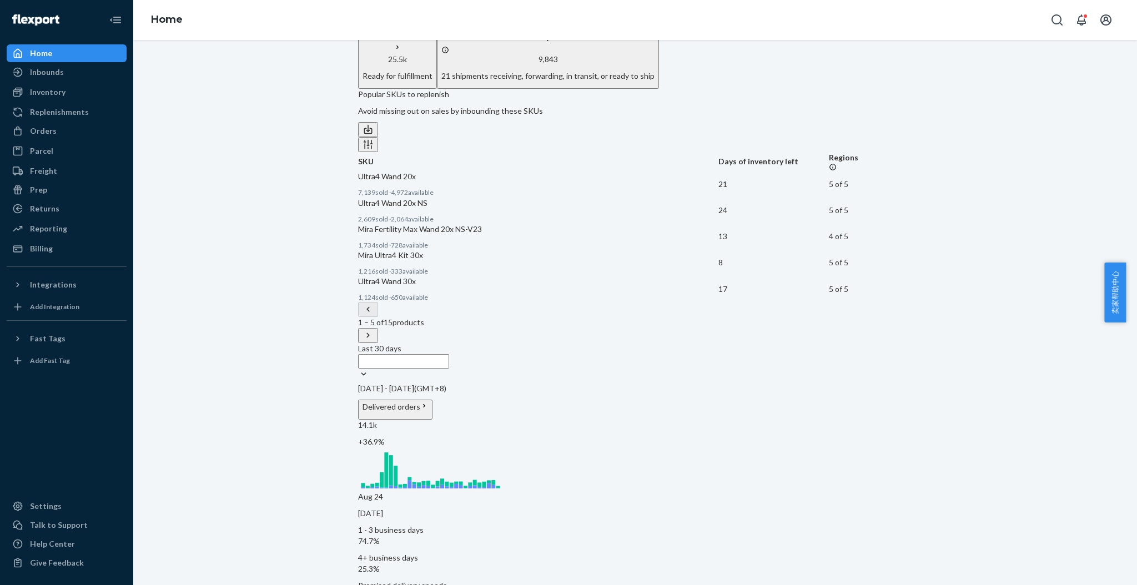
scroll to position [296, 0]
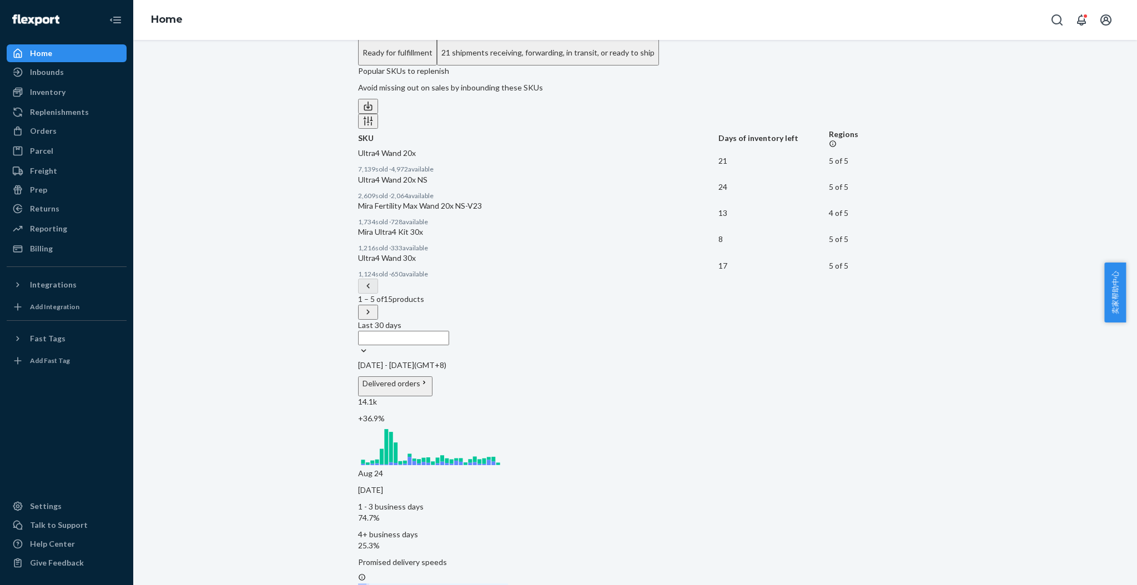
click at [369, 315] on icon at bounding box center [367, 312] width 3 height 5
click at [374, 318] on icon at bounding box center [368, 311] width 11 height 11
click at [31, 74] on div "Inbounds" at bounding box center [47, 72] width 34 height 11
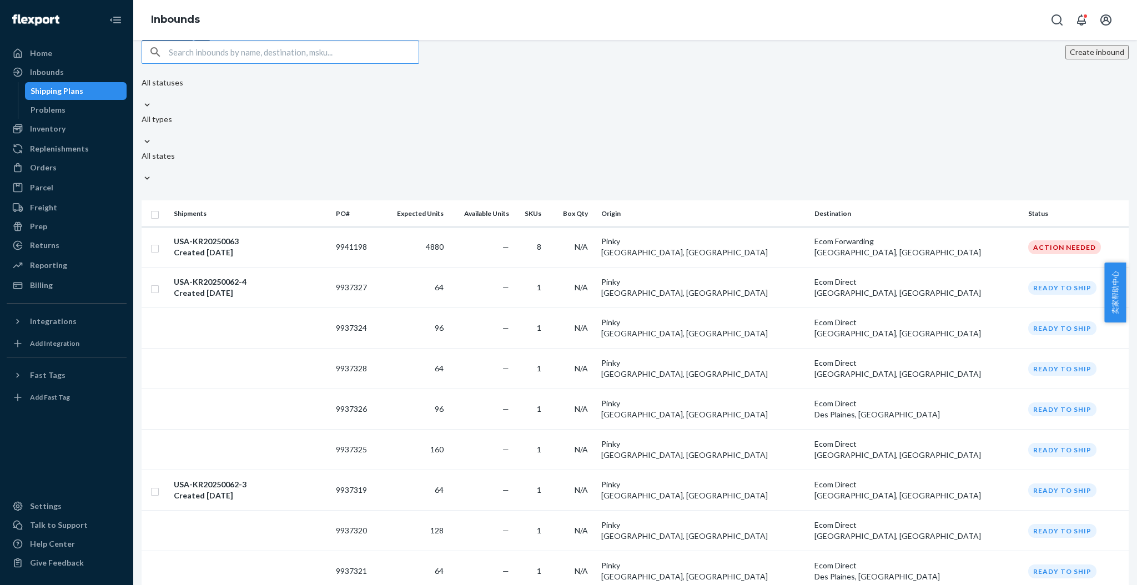
scroll to position [759, 0]
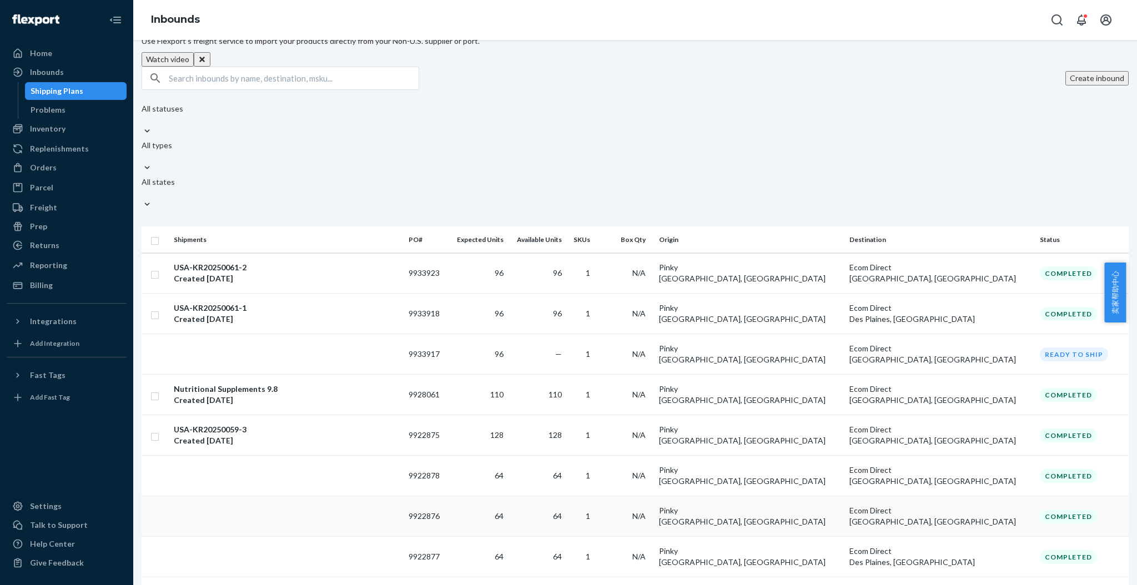
scroll to position [761, 0]
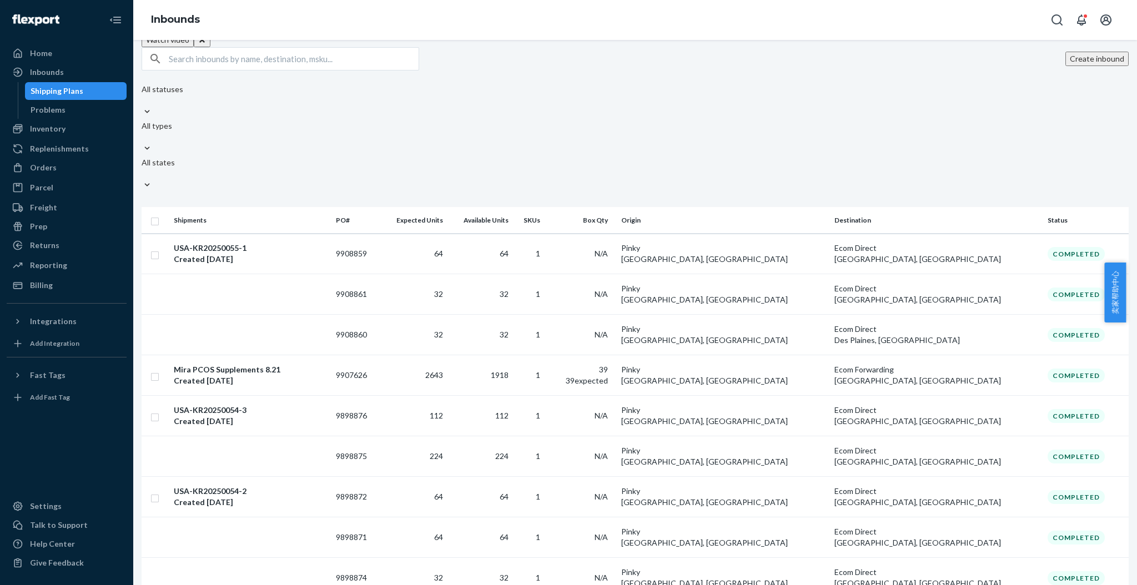
scroll to position [765, 0]
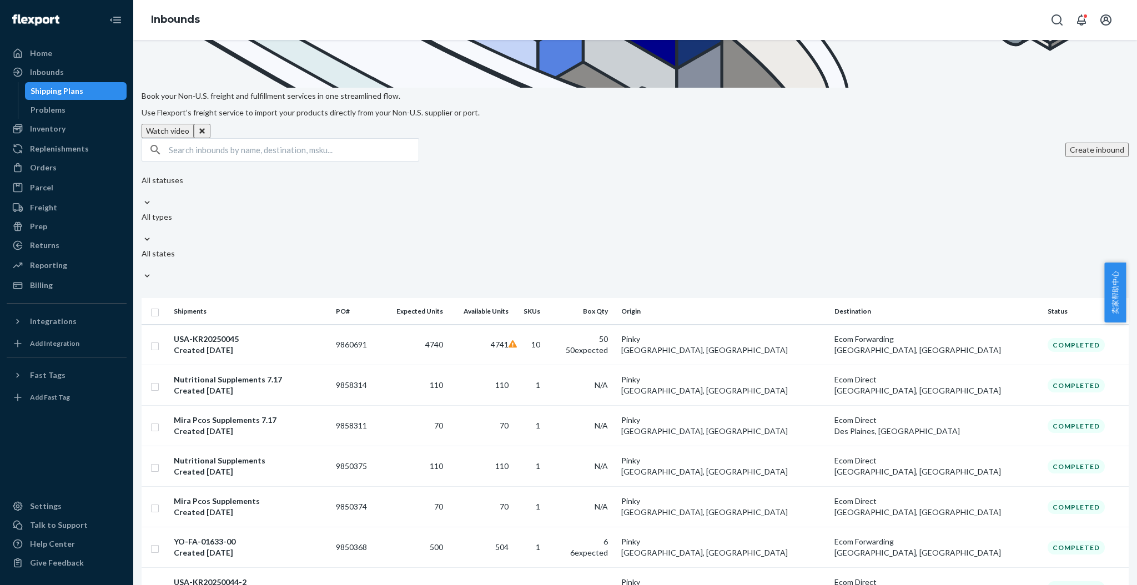
scroll to position [766, 0]
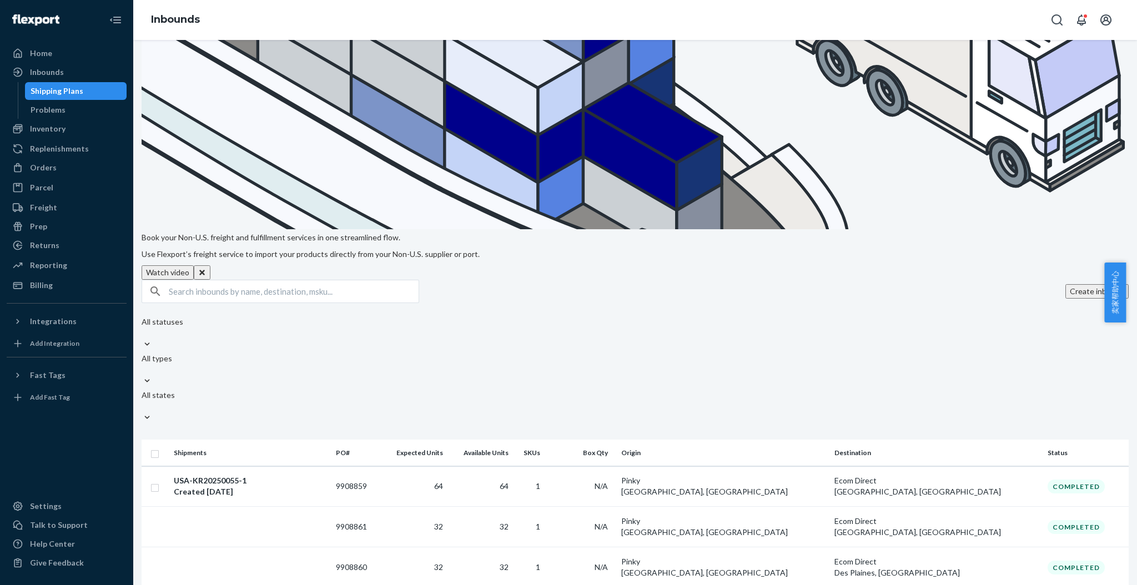
scroll to position [765, 0]
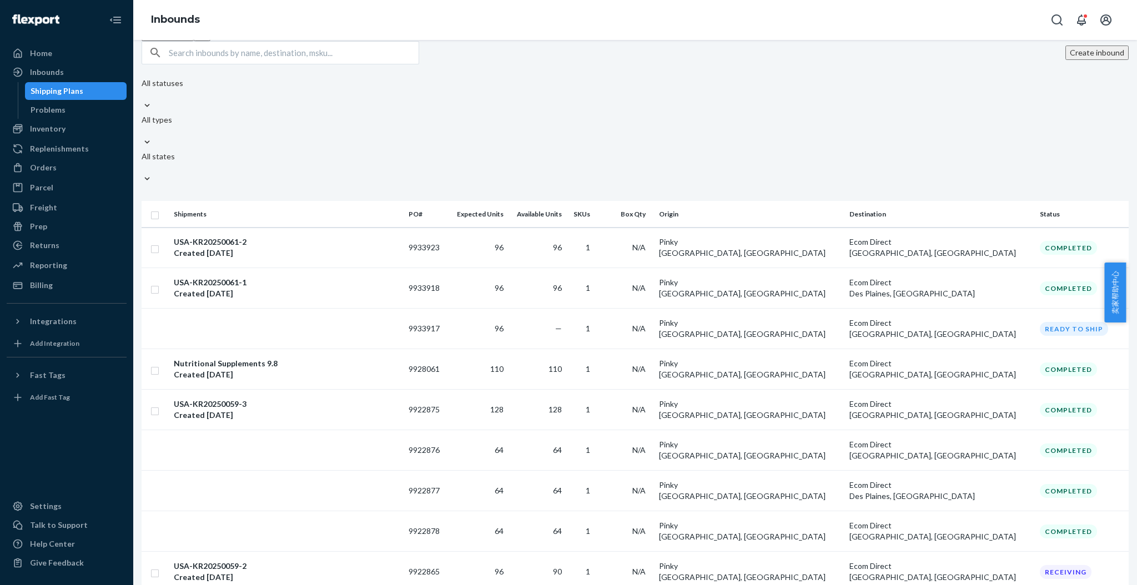
scroll to position [761, 0]
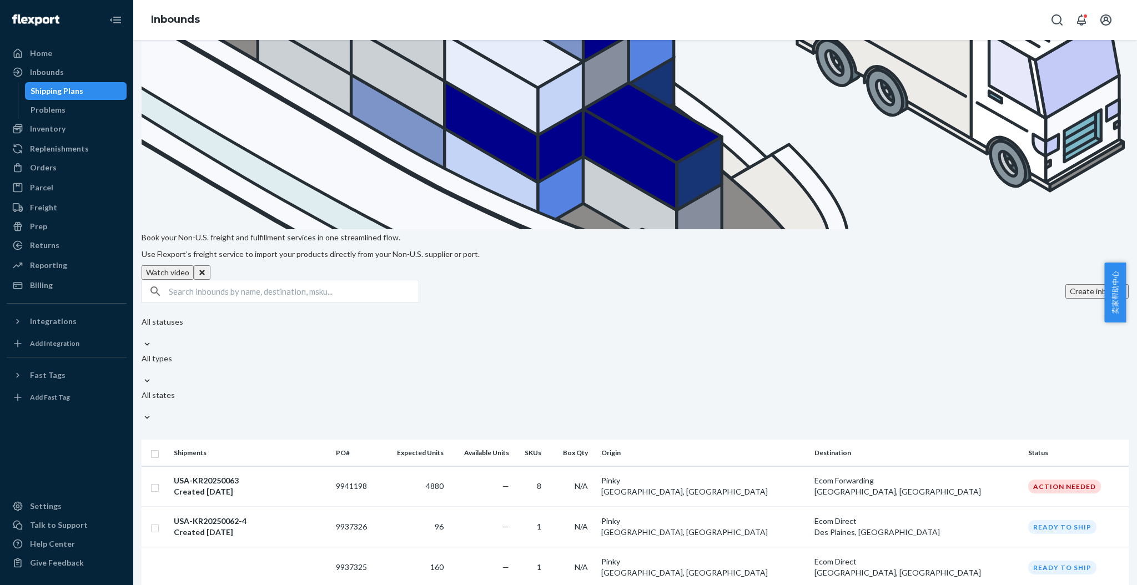
scroll to position [759, 0]
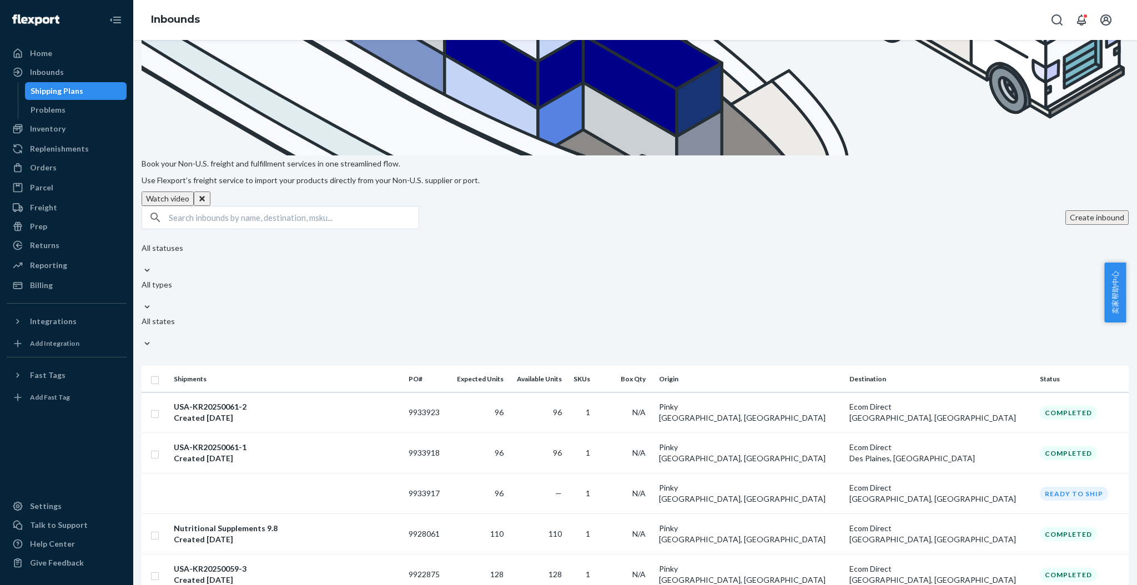
scroll to position [761, 0]
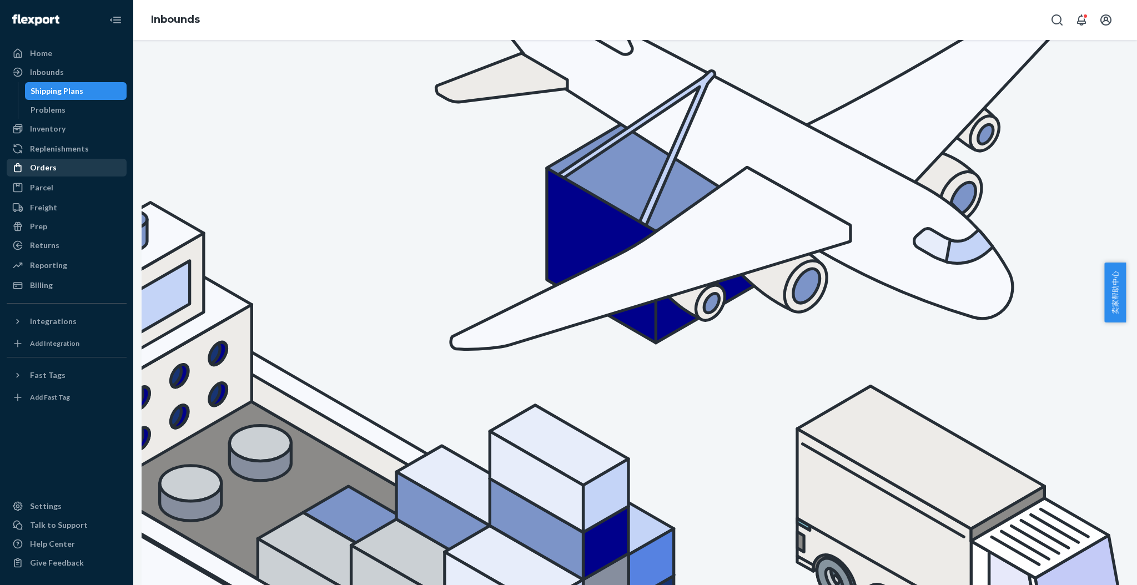
click at [59, 160] on div "Orders" at bounding box center [67, 168] width 118 height 16
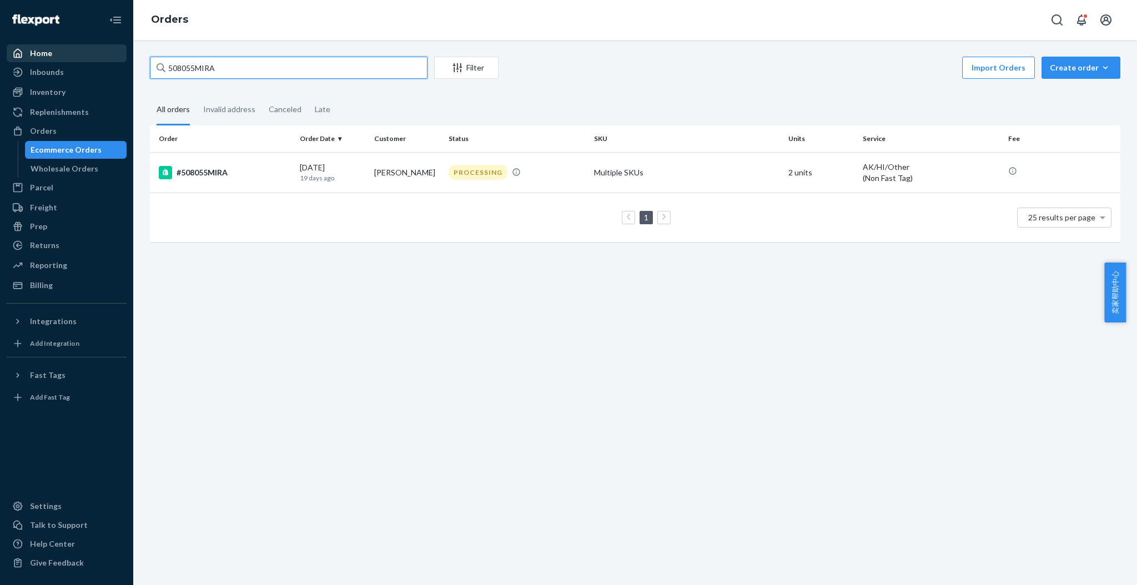
drag, startPoint x: 249, startPoint y: 73, endPoint x: 86, endPoint y: 54, distance: 164.3
click at [86, 54] on div "Home Inbounds Shipping Plans Problems Inventory Products Replenishments Orders …" at bounding box center [568, 292] width 1137 height 585
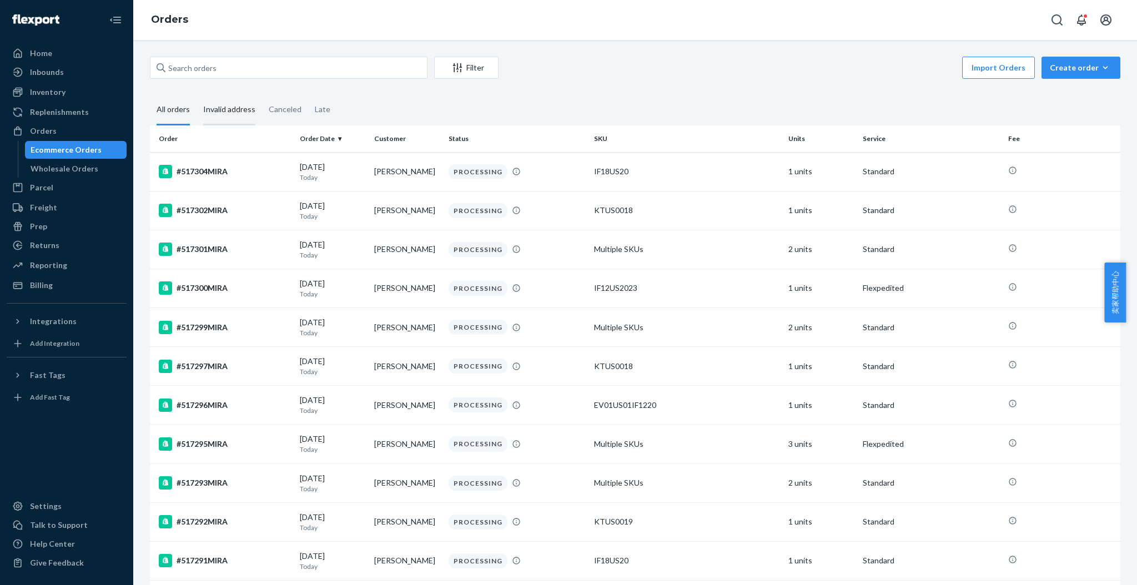
click at [213, 108] on div "Invalid address" at bounding box center [229, 110] width 52 height 31
click at [197, 95] on input "Invalid address" at bounding box center [197, 95] width 0 height 0
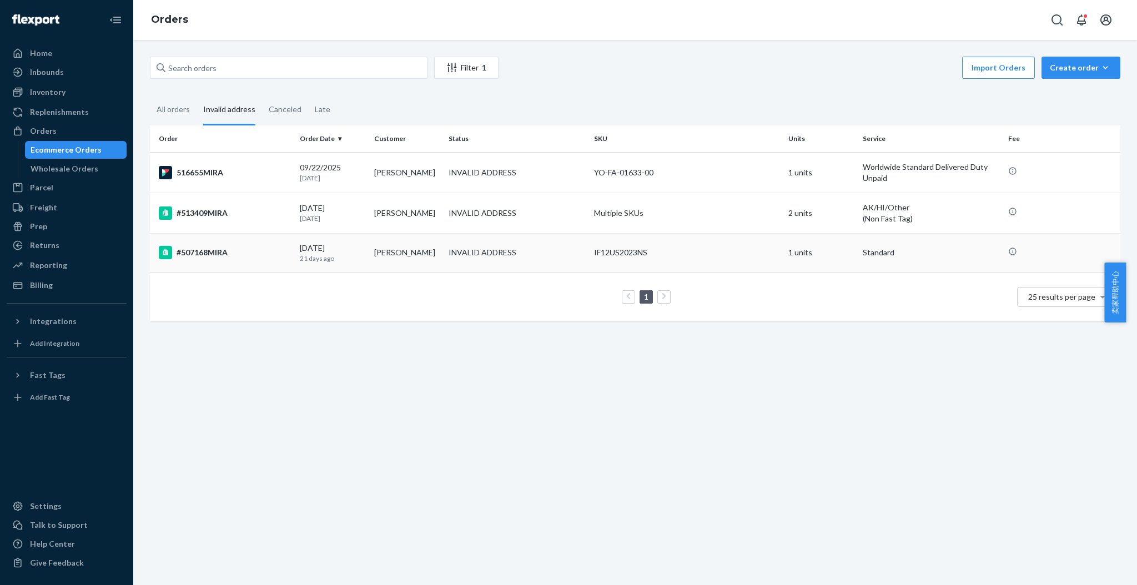
click at [218, 252] on div "#507168MIRA" at bounding box center [225, 252] width 132 height 13
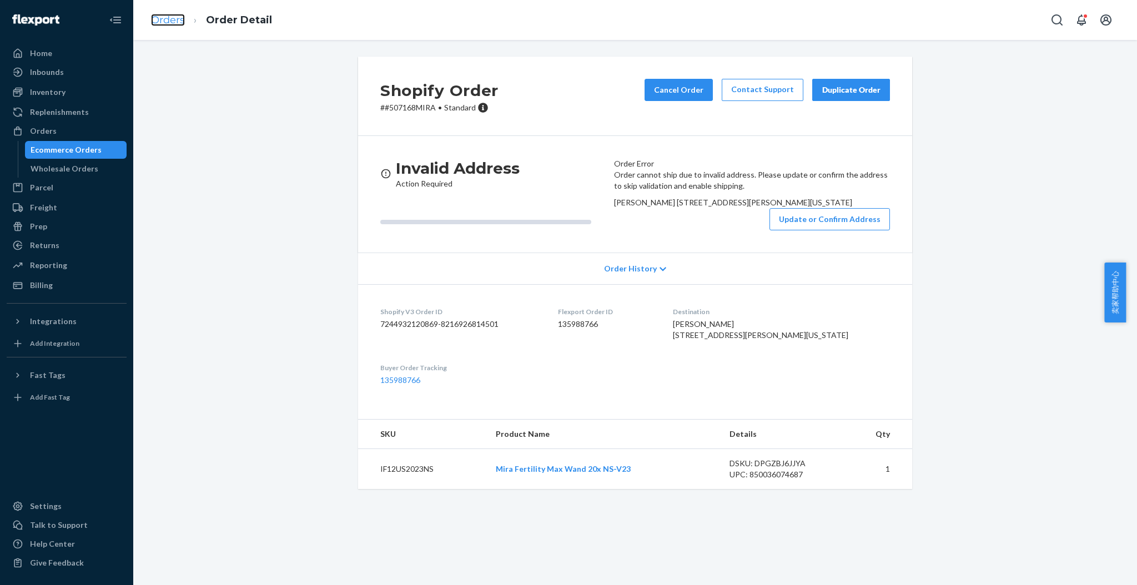
click at [165, 16] on link "Orders" at bounding box center [168, 20] width 34 height 12
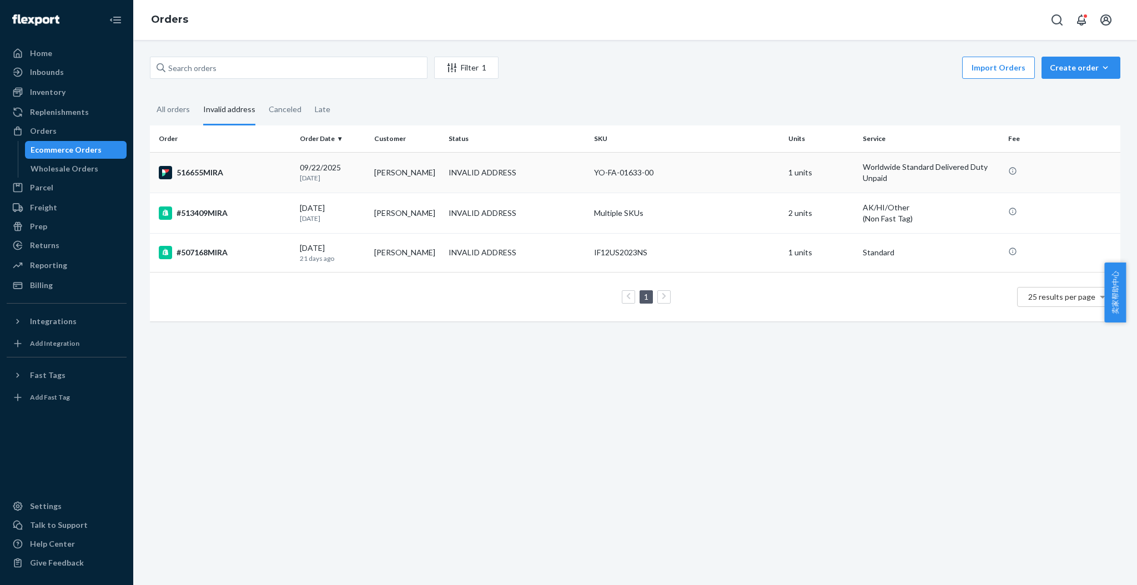
click at [220, 168] on div "516655MIRA" at bounding box center [225, 172] width 132 height 13
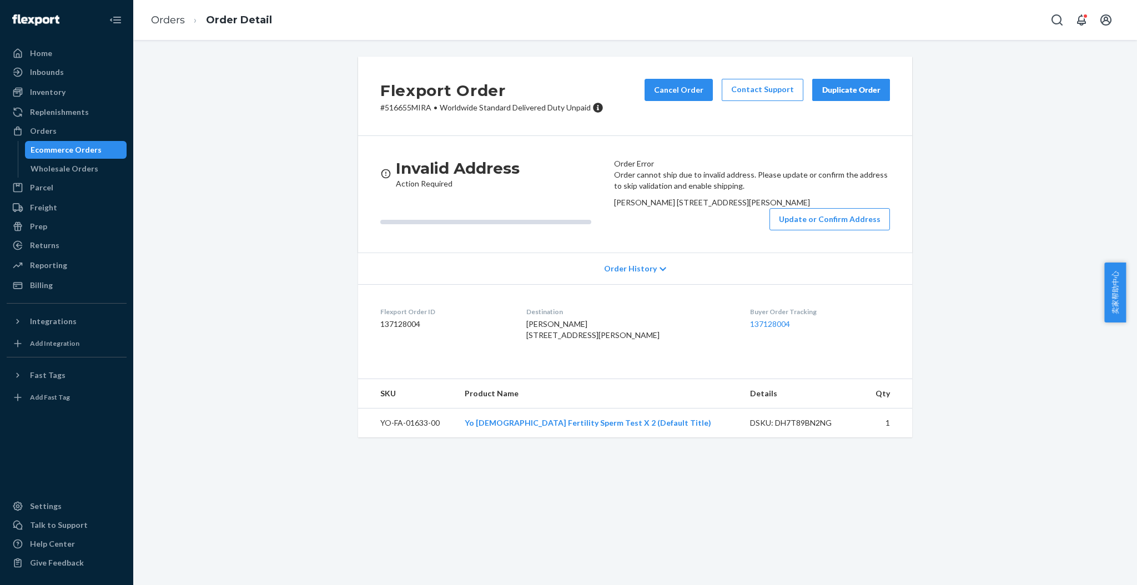
click at [166, 13] on li "Orders" at bounding box center [168, 20] width 34 height 14
click at [165, 18] on link "Orders" at bounding box center [168, 20] width 34 height 12
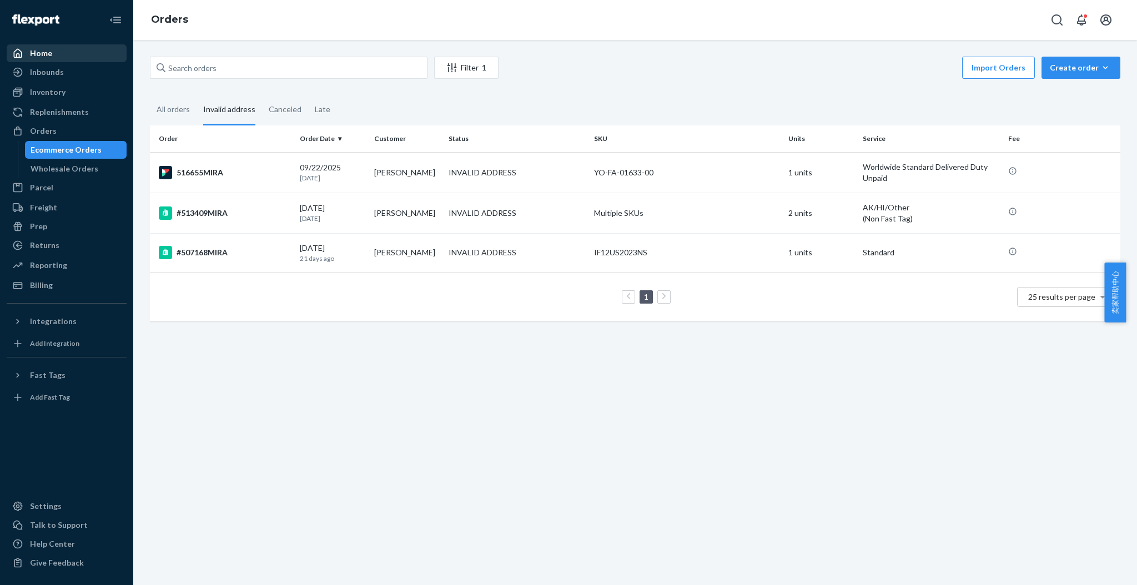
click at [48, 49] on div "Home" at bounding box center [41, 53] width 22 height 11
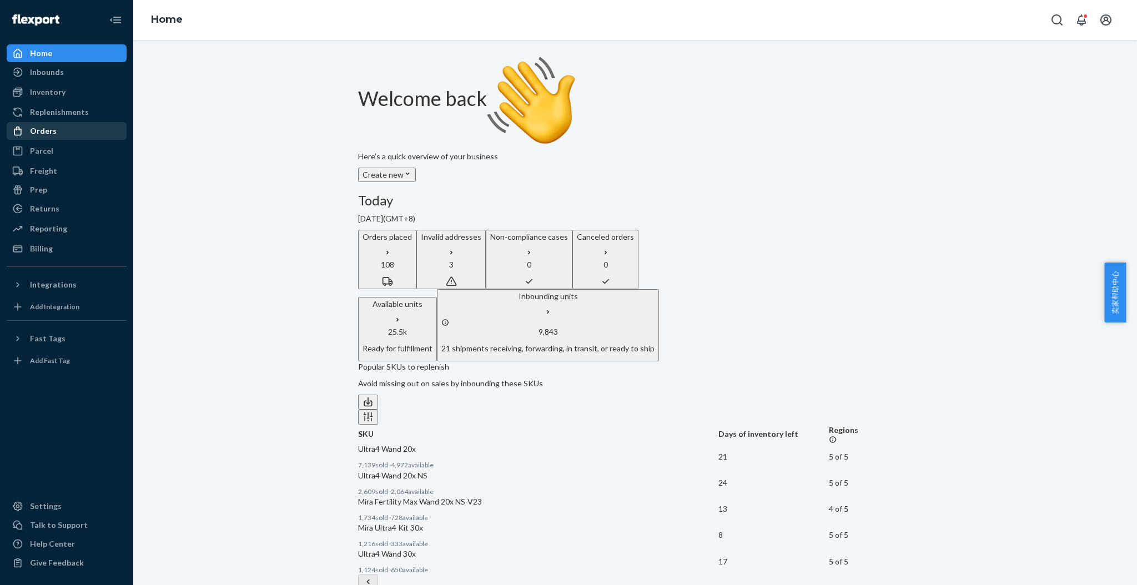
click at [52, 132] on div "Orders" at bounding box center [43, 130] width 27 height 11
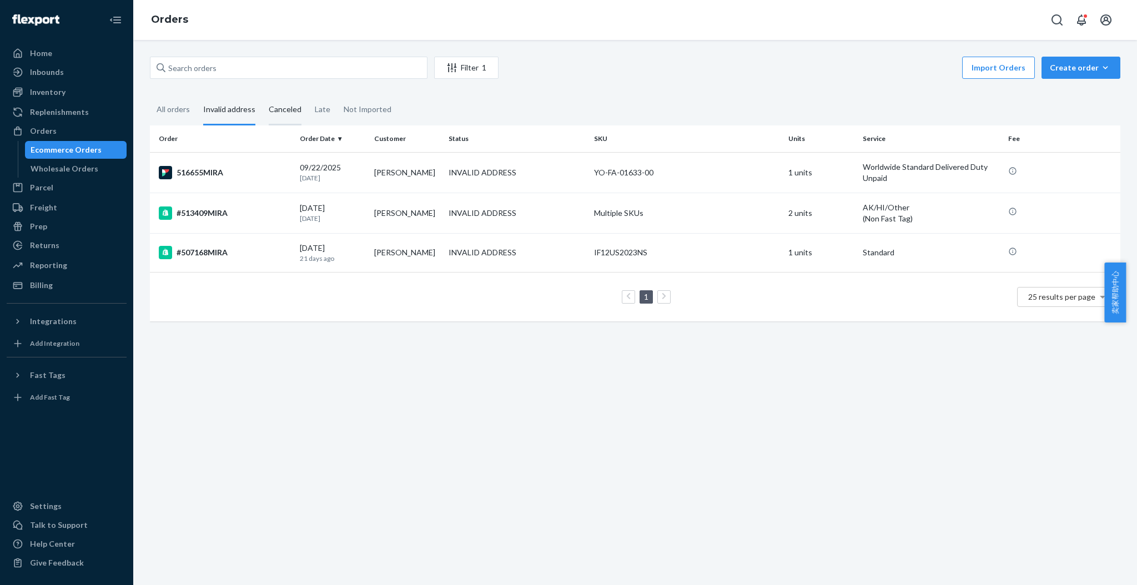
click at [281, 105] on div "Canceled" at bounding box center [285, 110] width 33 height 31
click at [262, 95] on input "Canceled" at bounding box center [262, 95] width 0 height 0
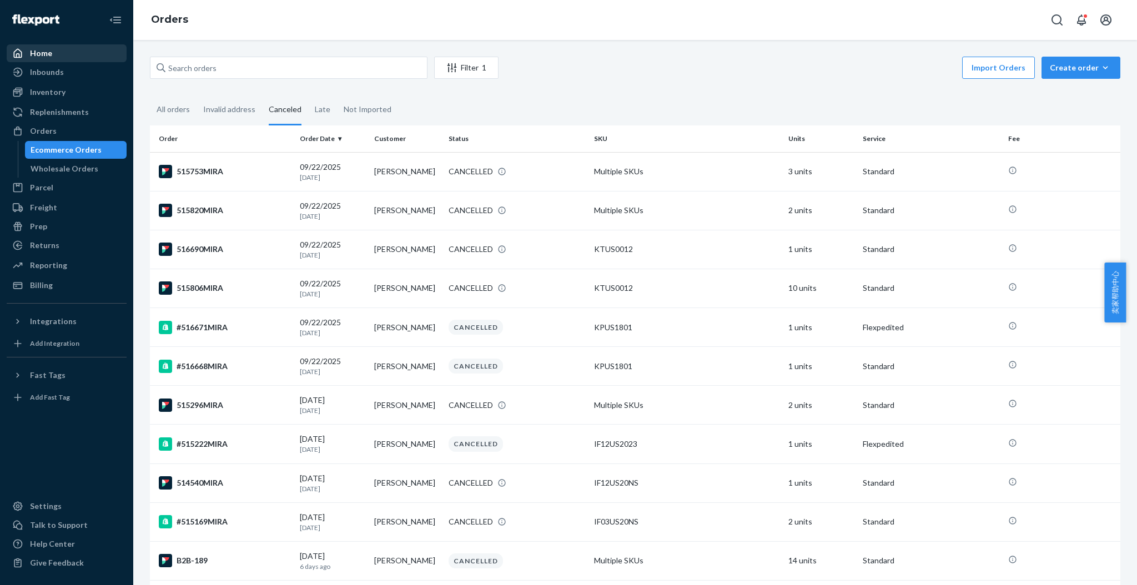
click at [39, 57] on div "Home" at bounding box center [41, 53] width 22 height 11
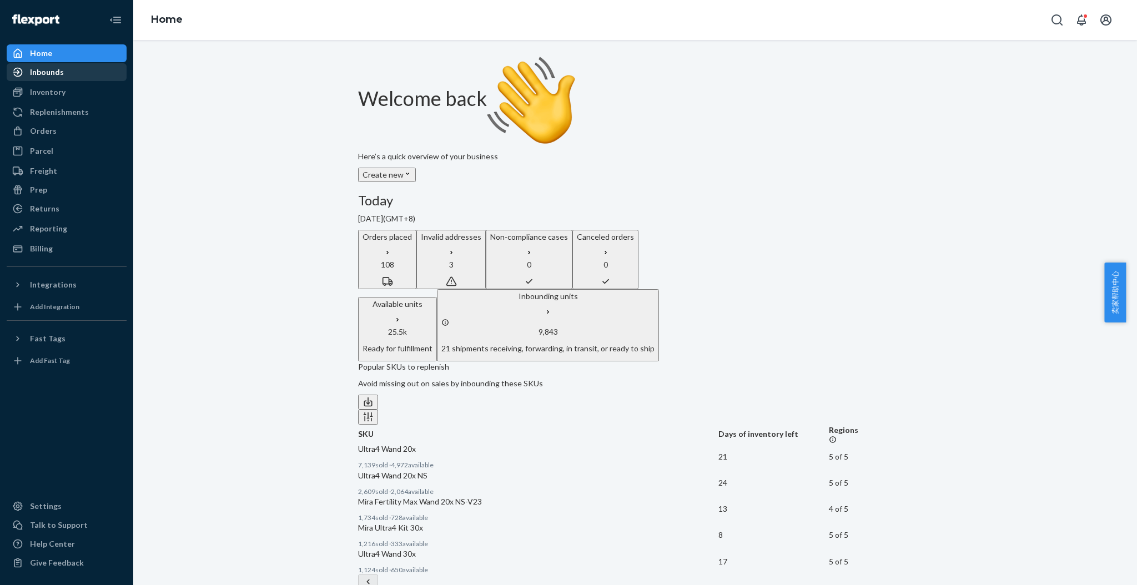
click at [39, 75] on div "Inbounds" at bounding box center [47, 72] width 34 height 11
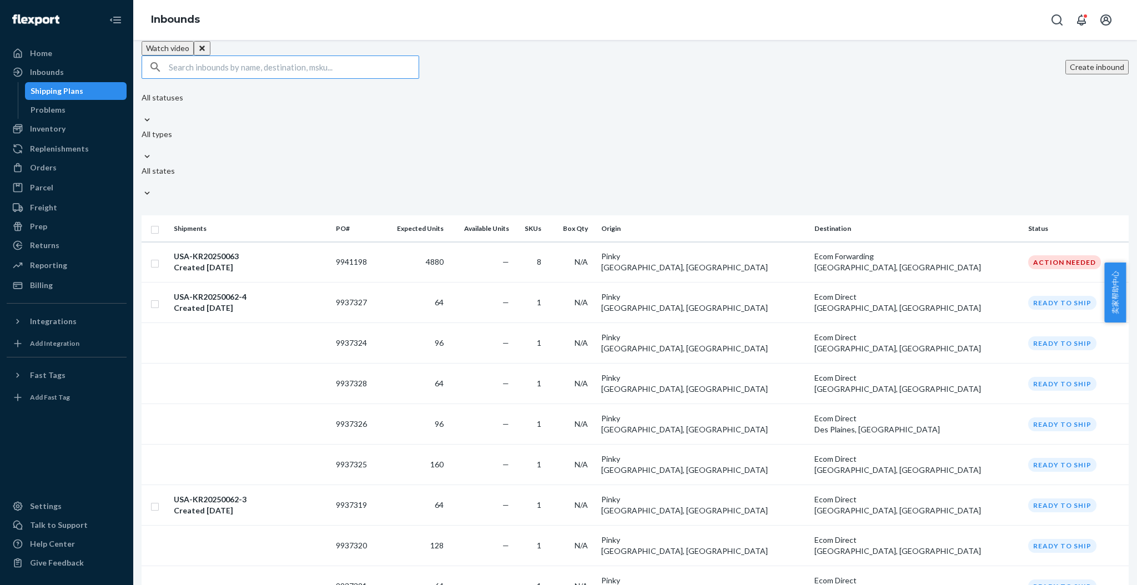
scroll to position [759, 0]
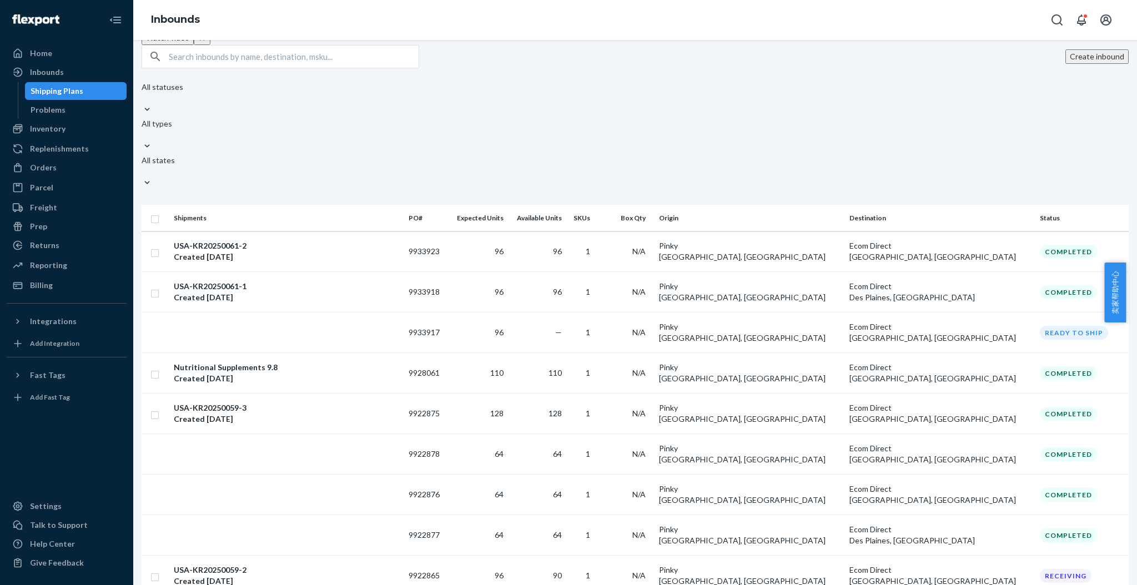
scroll to position [761, 0]
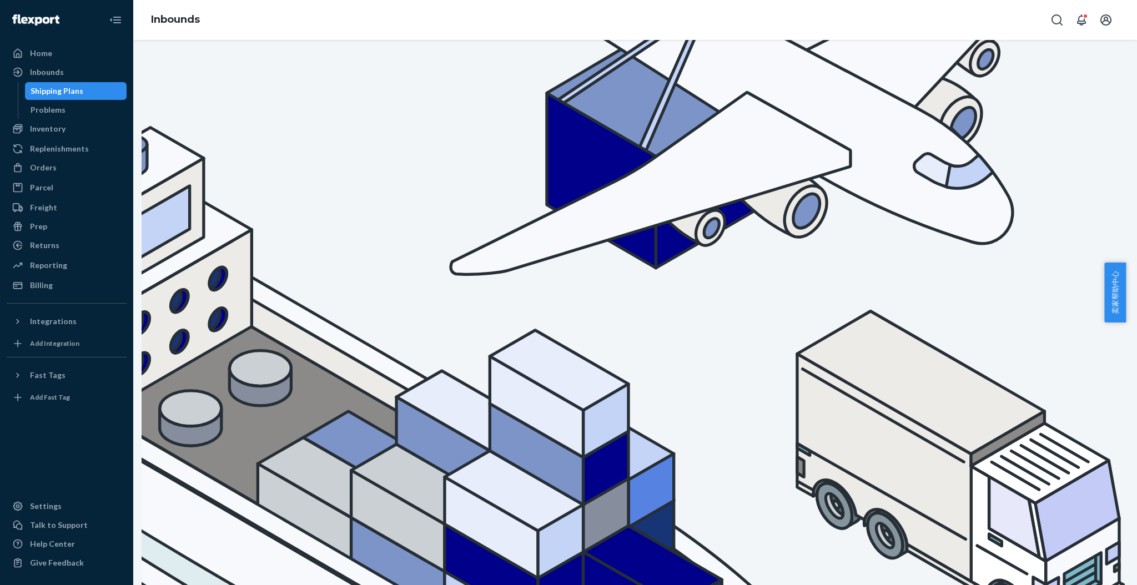
scroll to position [24, 0]
